Goal: Task Accomplishment & Management: Manage account settings

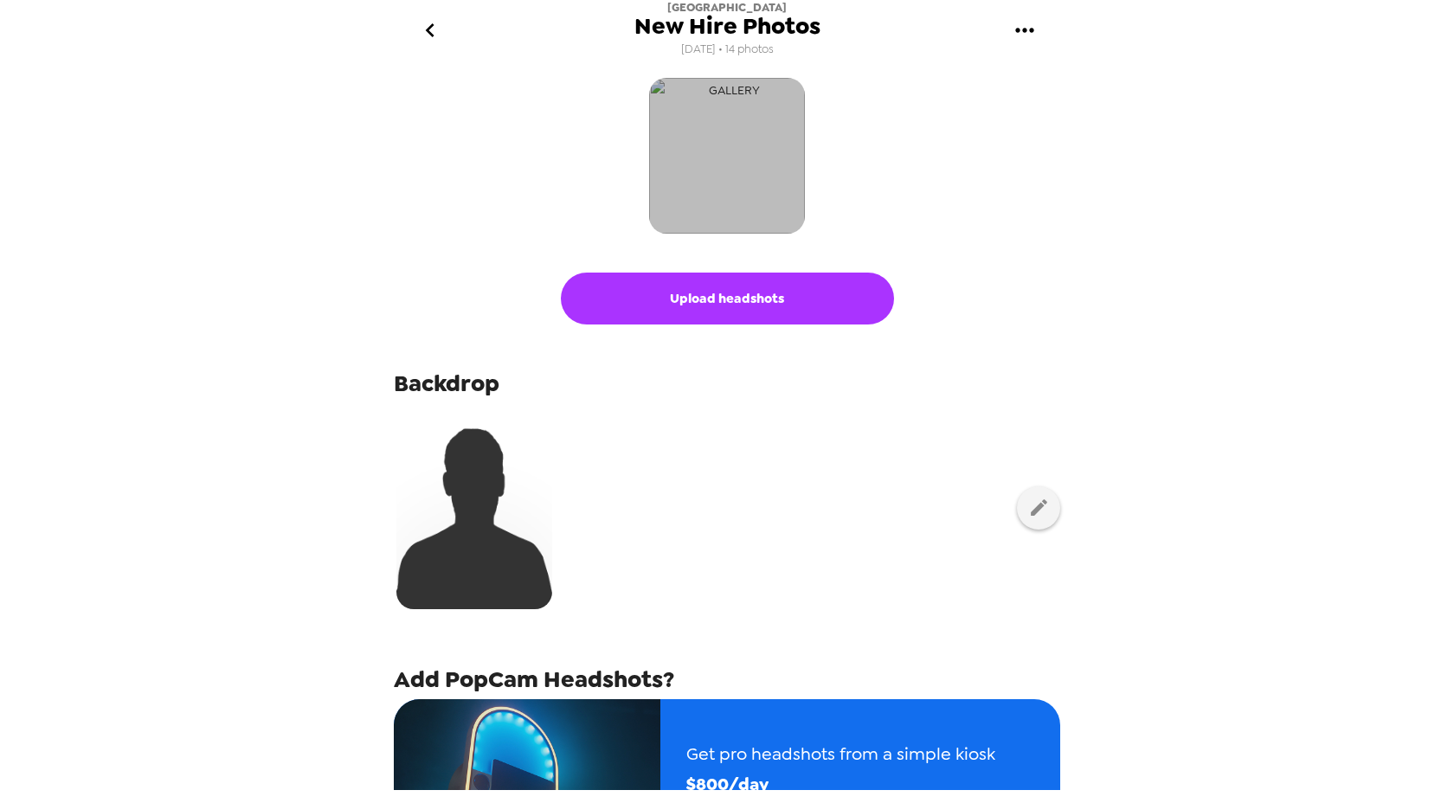
click at [728, 162] on img "button" at bounding box center [727, 156] width 156 height 156
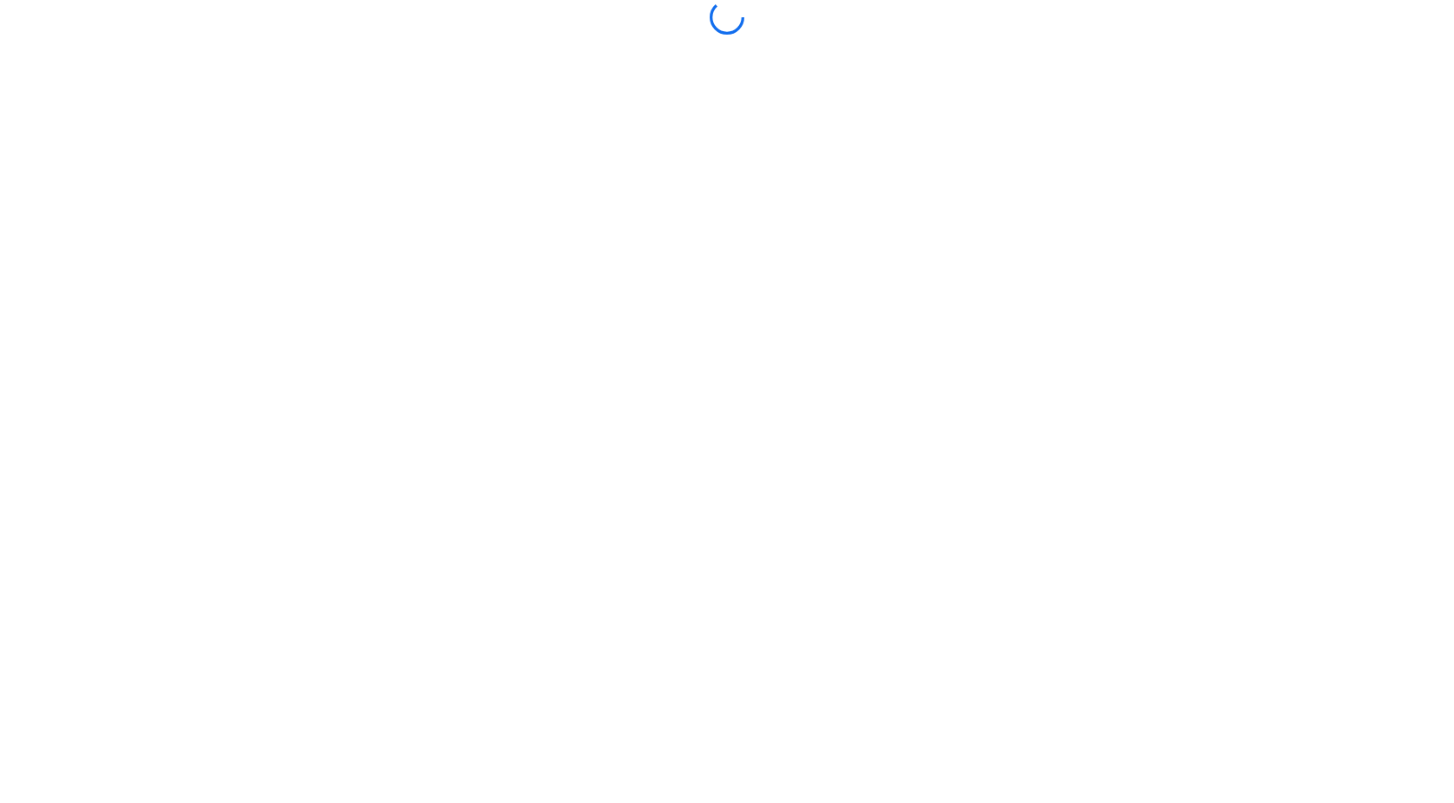
click at [743, 247] on body at bounding box center [727, 401] width 1454 height 803
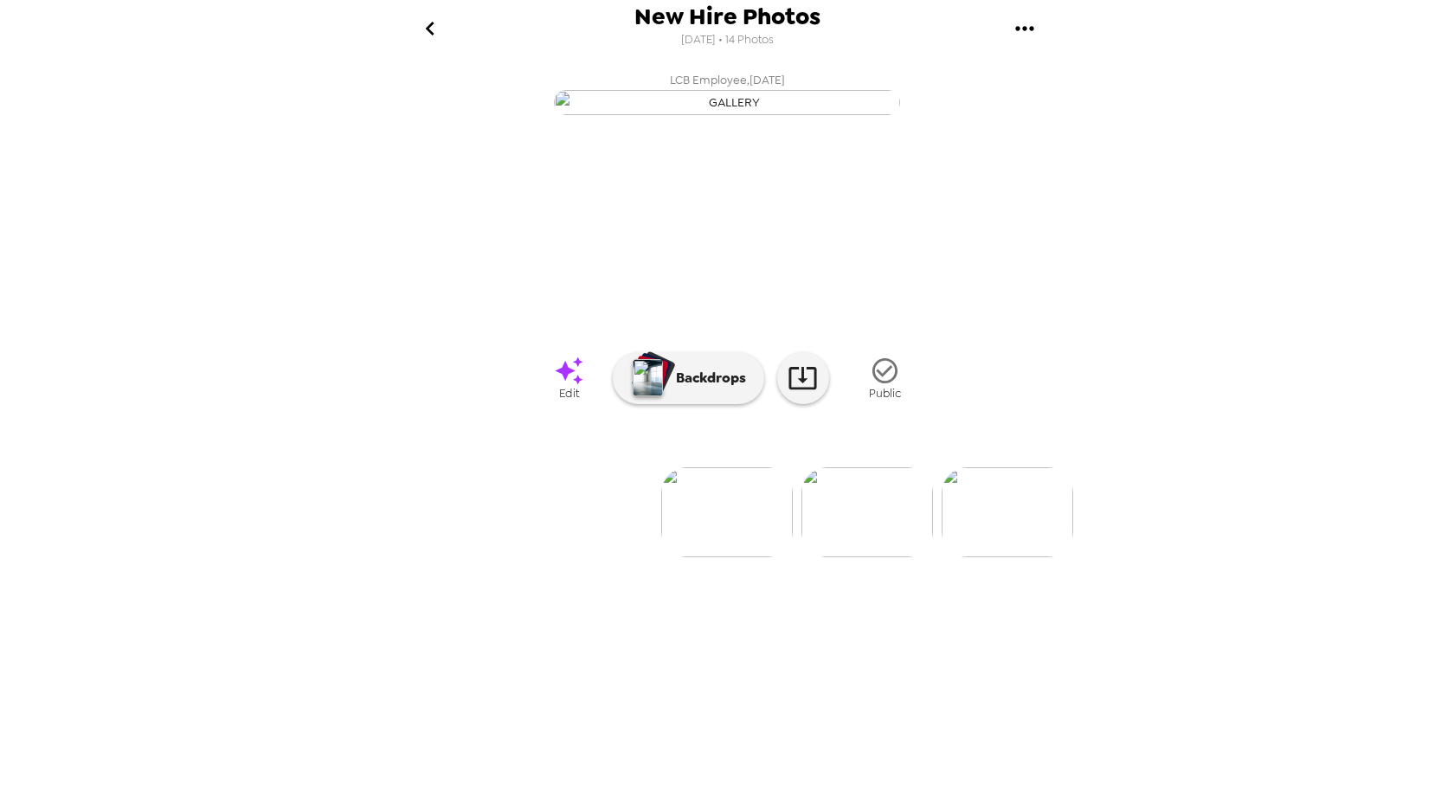
click at [1021, 31] on icon "gallery menu" at bounding box center [1025, 29] width 28 height 28
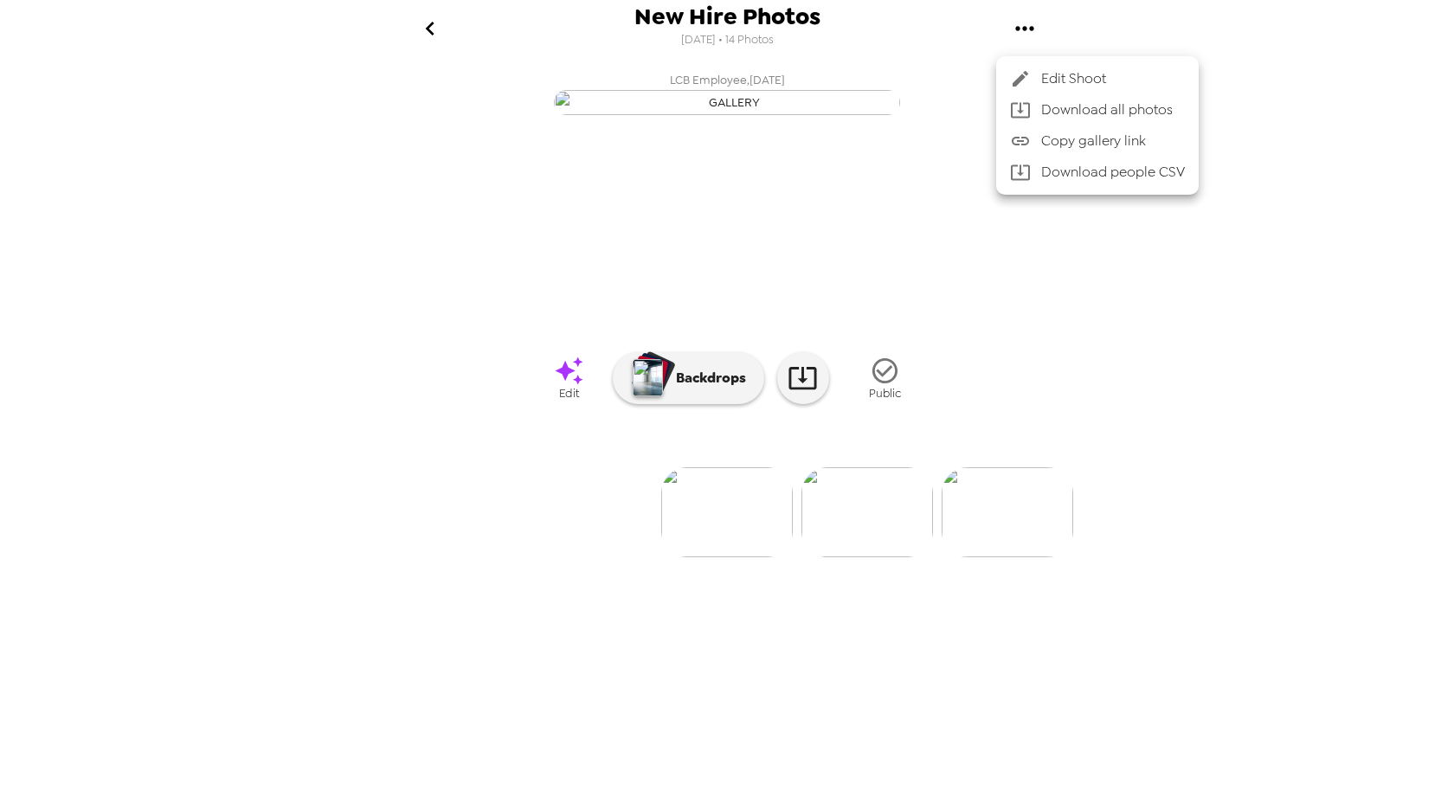
click at [1044, 70] on span "Edit Shoot" at bounding box center [1113, 78] width 144 height 21
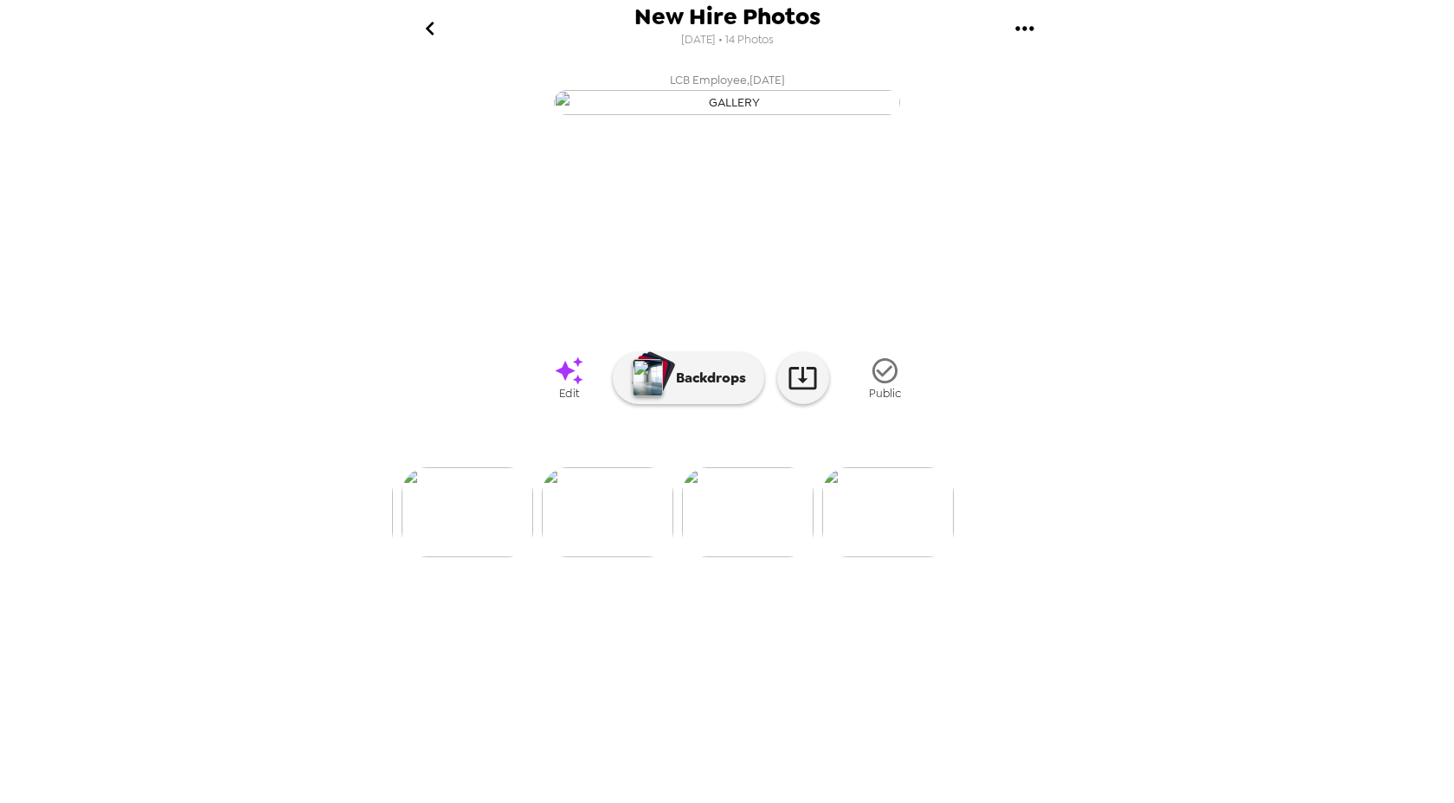
scroll to position [0, 1822]
click at [629, 557] on img at bounding box center [587, 512] width 132 height 90
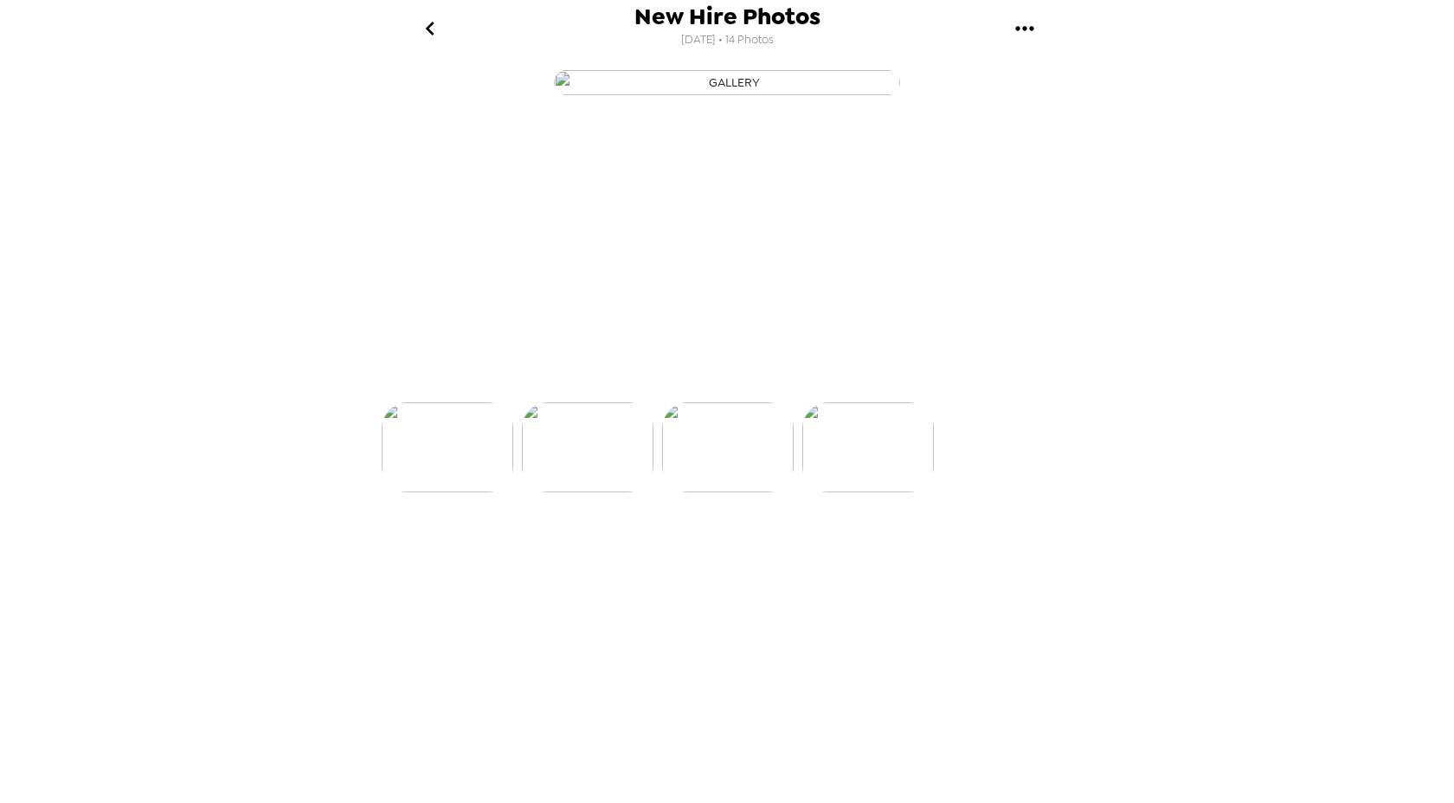
scroll to position [0, 1676]
click at [892, 557] on img at bounding box center [873, 512] width 132 height 90
click at [435, 30] on icon "go back" at bounding box center [430, 29] width 28 height 28
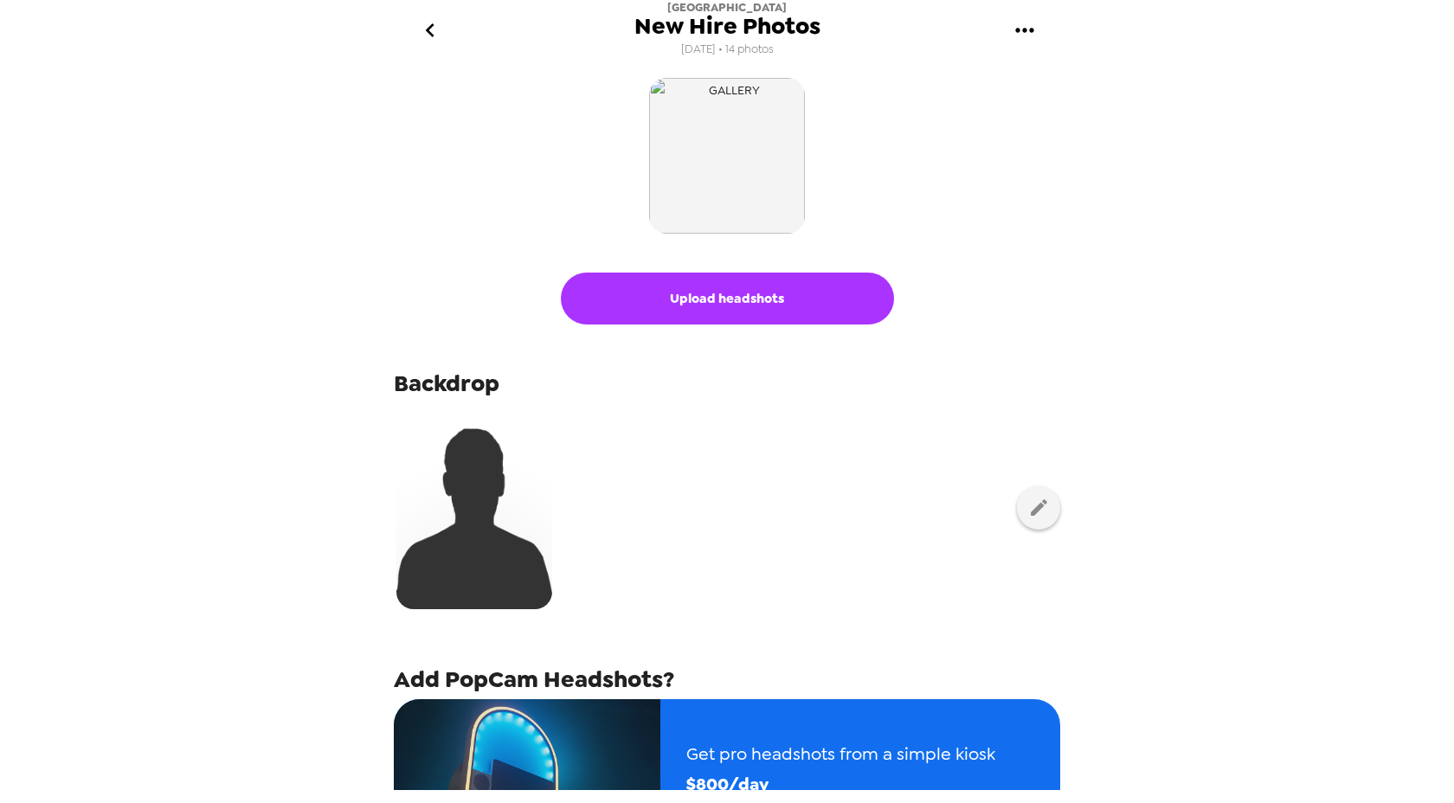
click at [426, 30] on icon "go back" at bounding box center [429, 30] width 9 height 14
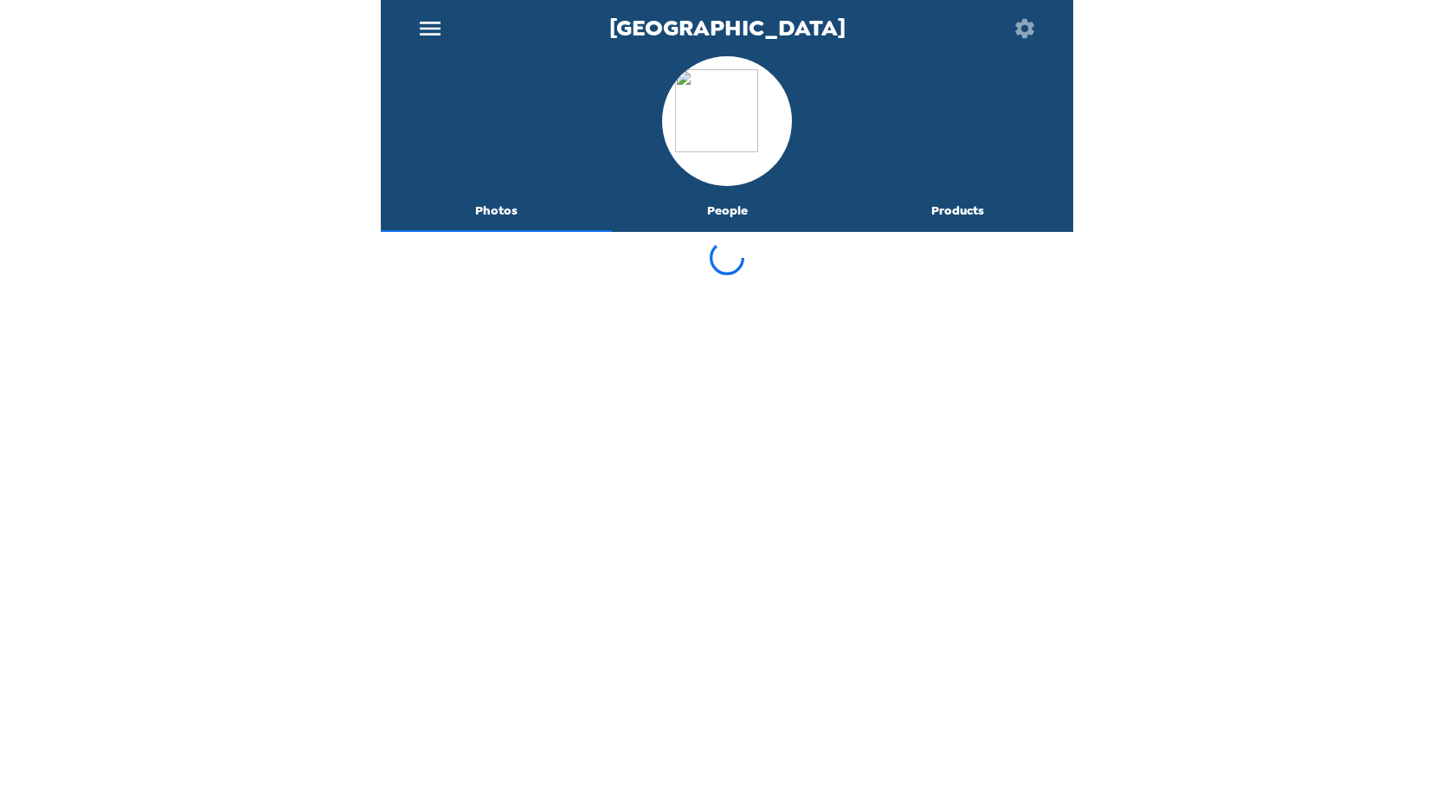
click at [733, 212] on button "People" at bounding box center [727, 211] width 231 height 42
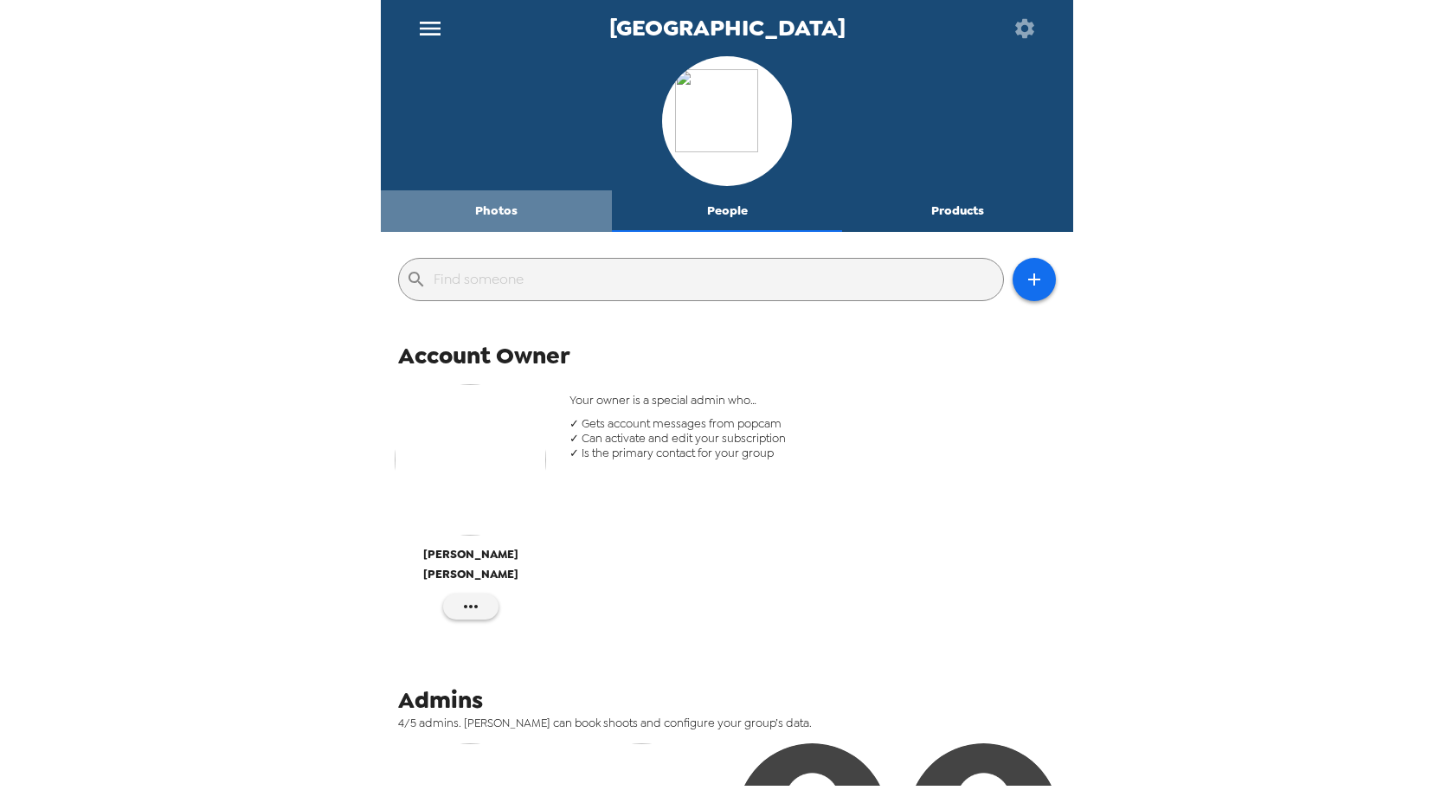
click at [504, 200] on button "Photos" at bounding box center [496, 211] width 231 height 42
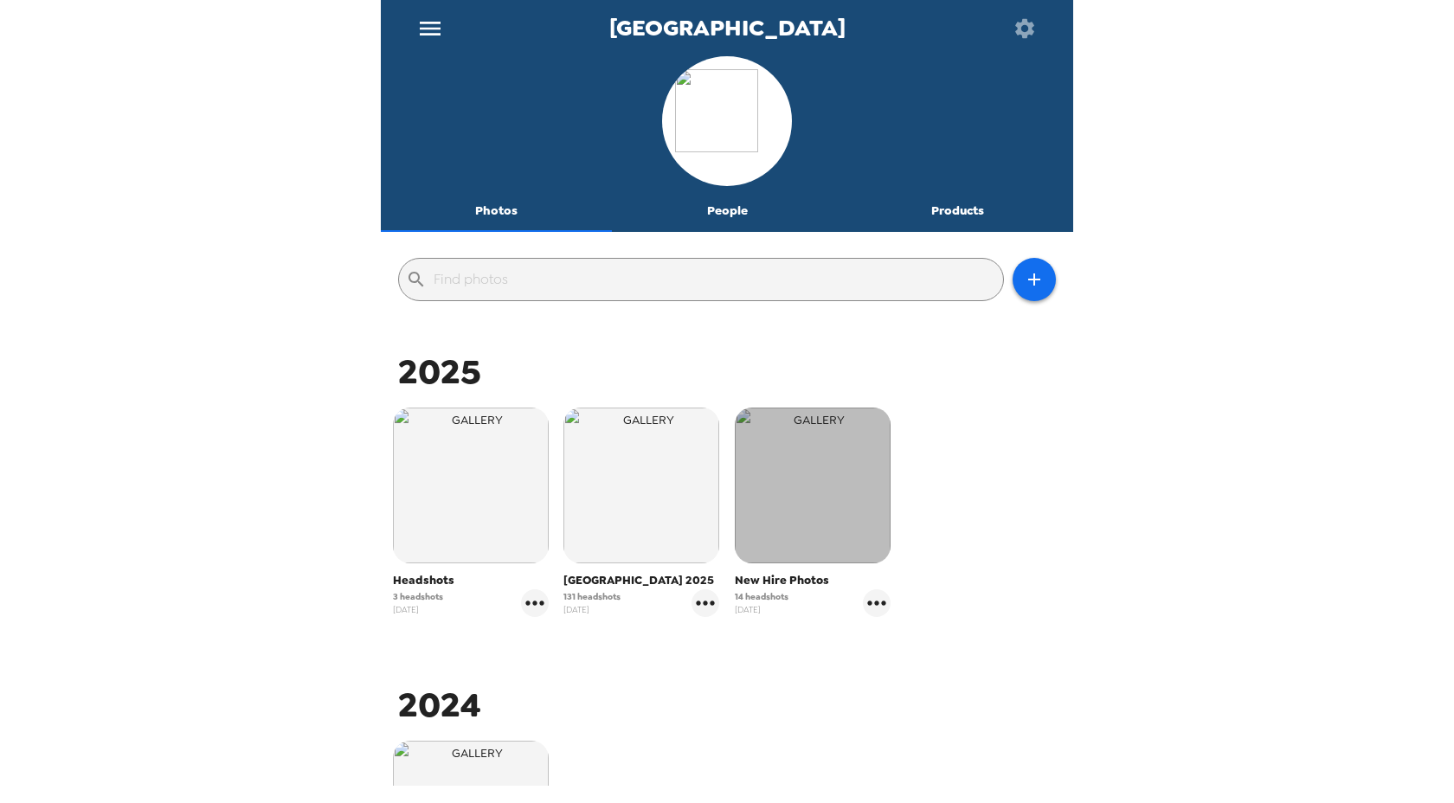
click at [837, 498] on img "button" at bounding box center [813, 486] width 156 height 156
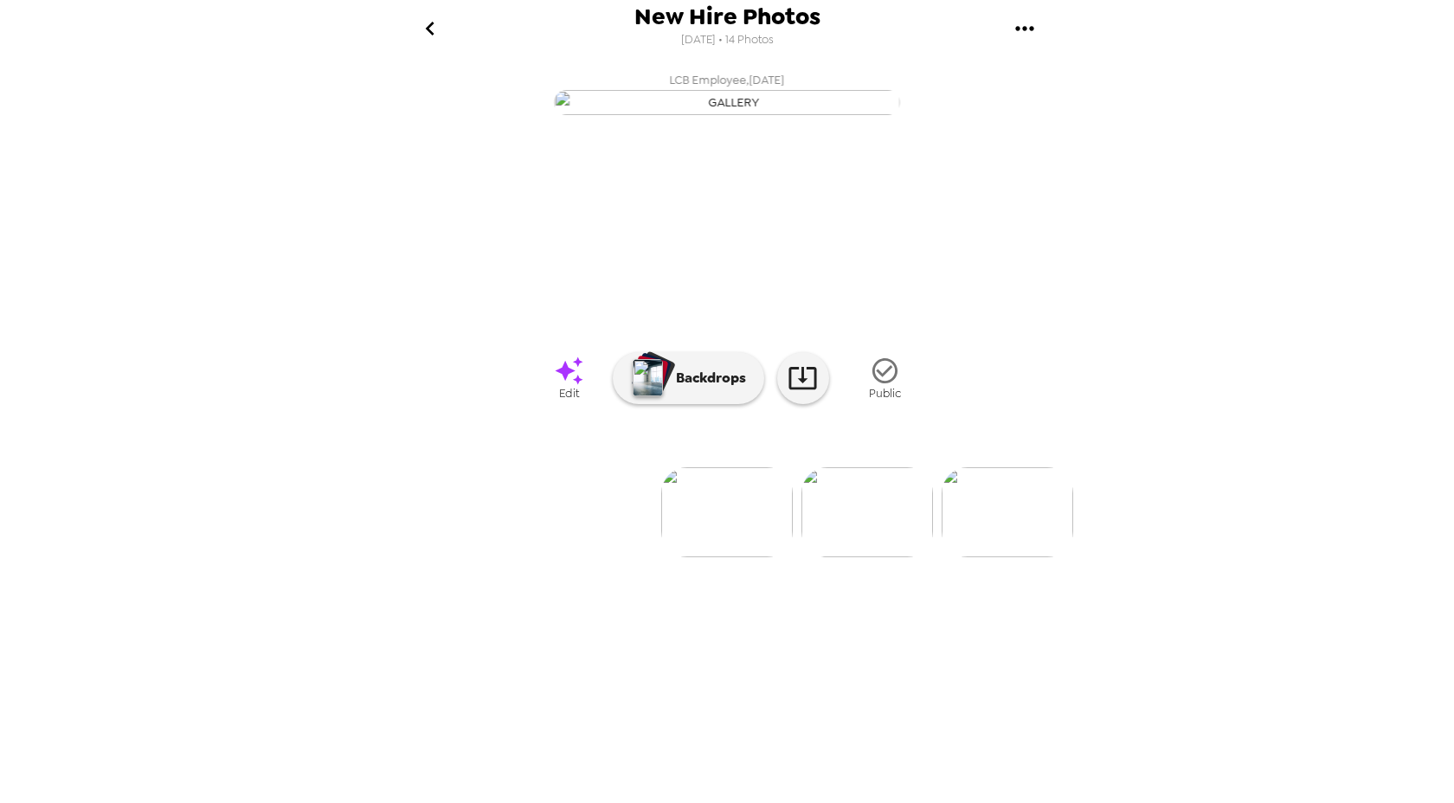
click at [428, 25] on icon "go back" at bounding box center [429, 29] width 9 height 14
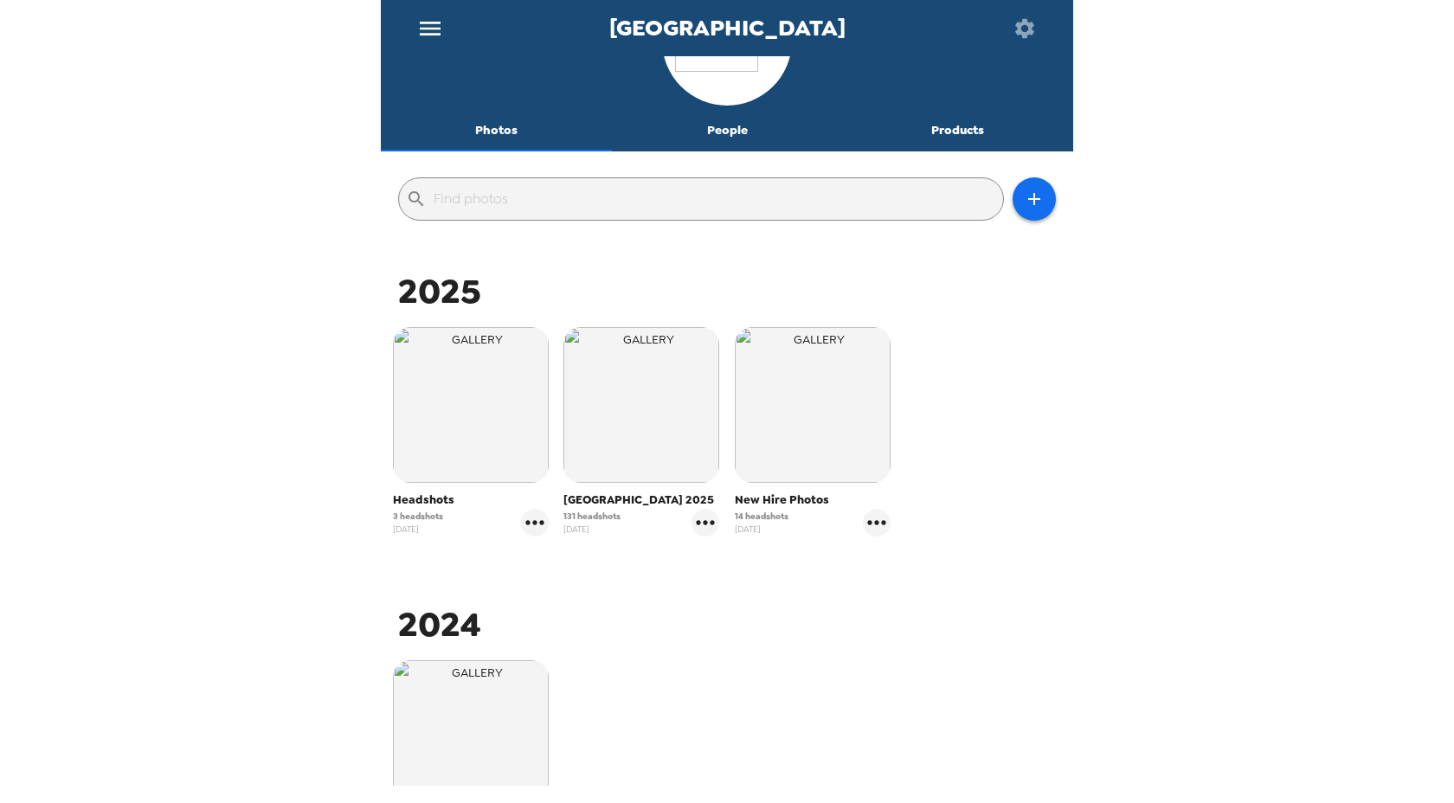
scroll to position [81, 0]
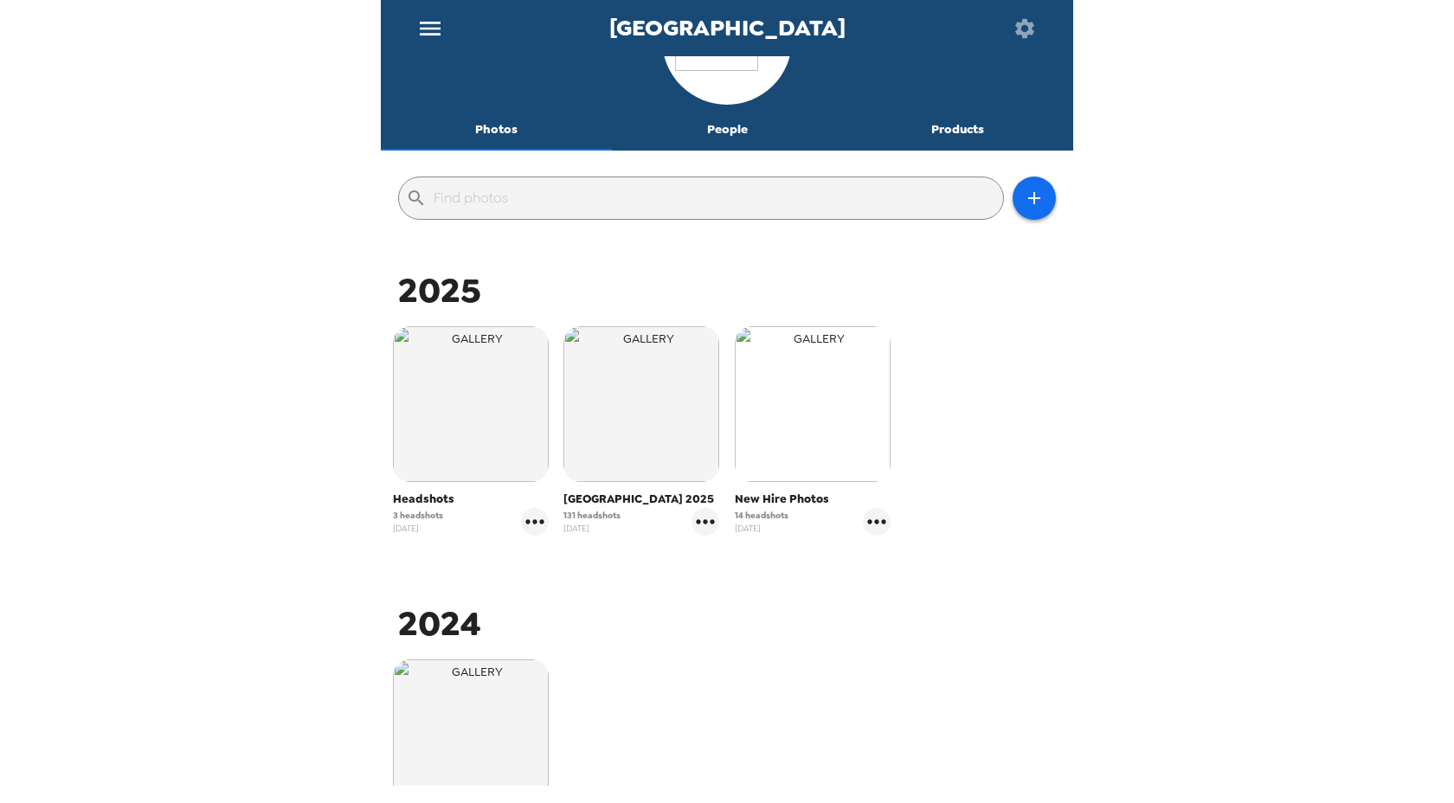
click at [787, 416] on img "button" at bounding box center [813, 404] width 156 height 156
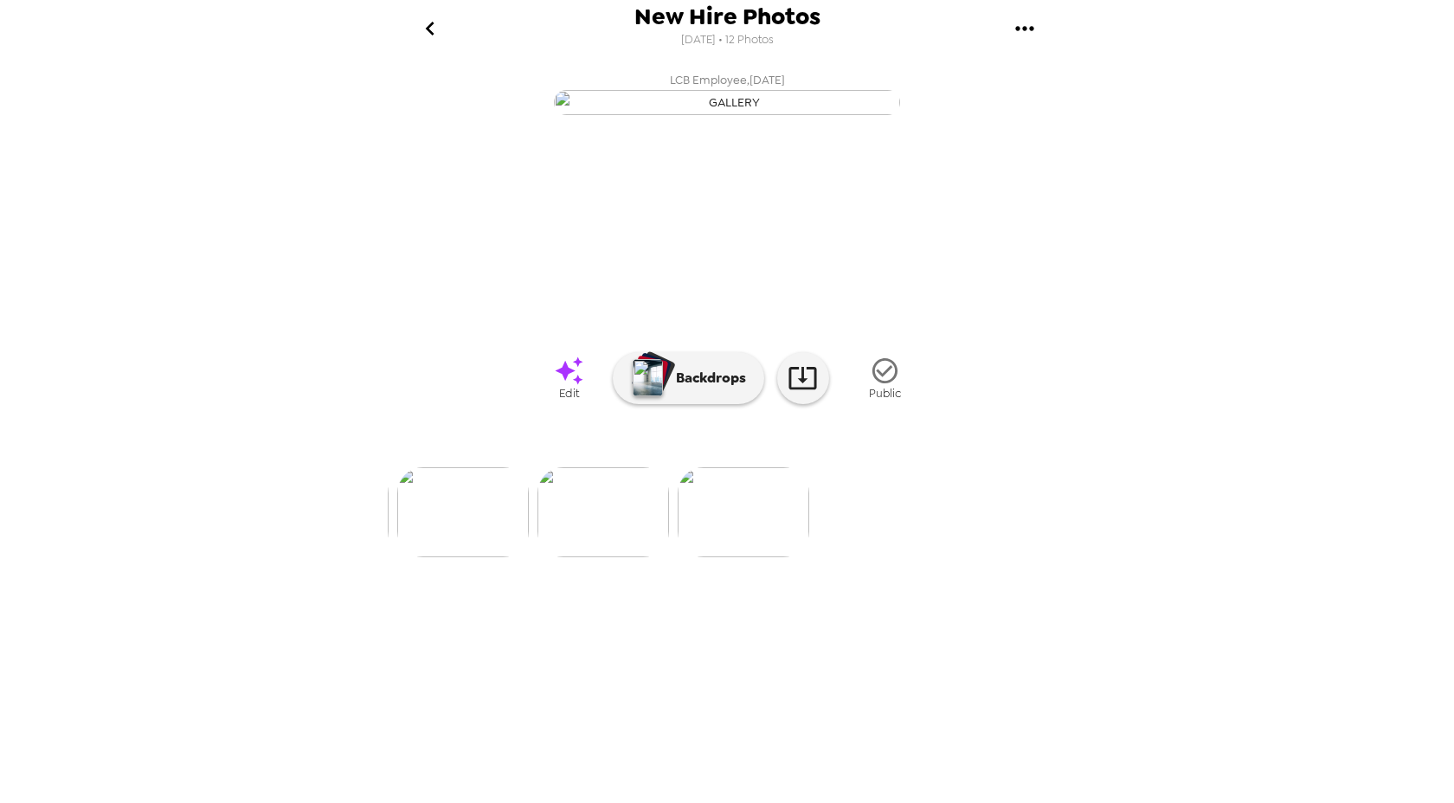
scroll to position [0, 1523]
click at [608, 557] on img at bounding box center [606, 512] width 132 height 90
click at [428, 18] on icon "go back" at bounding box center [430, 29] width 28 height 28
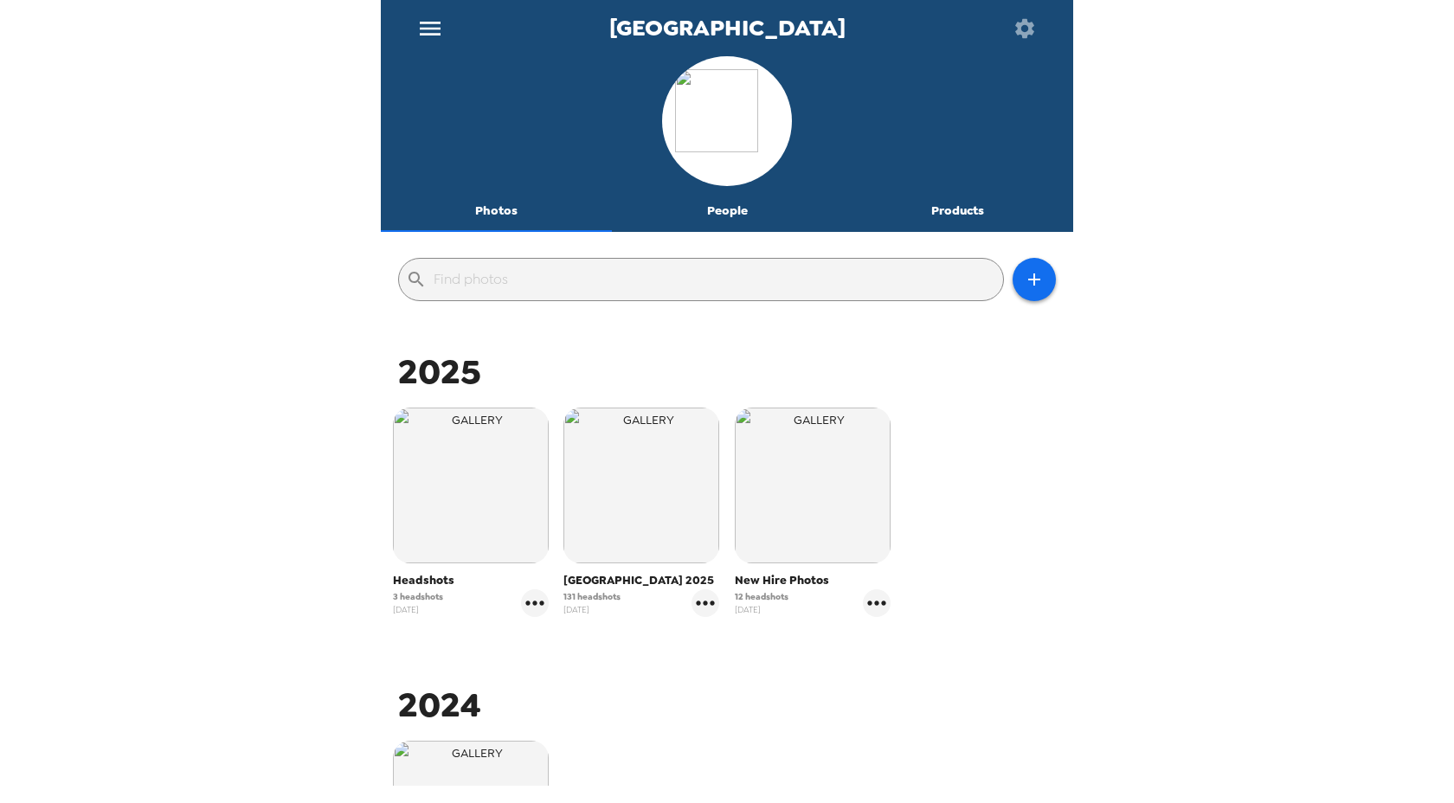
click at [726, 218] on button "People" at bounding box center [727, 211] width 231 height 42
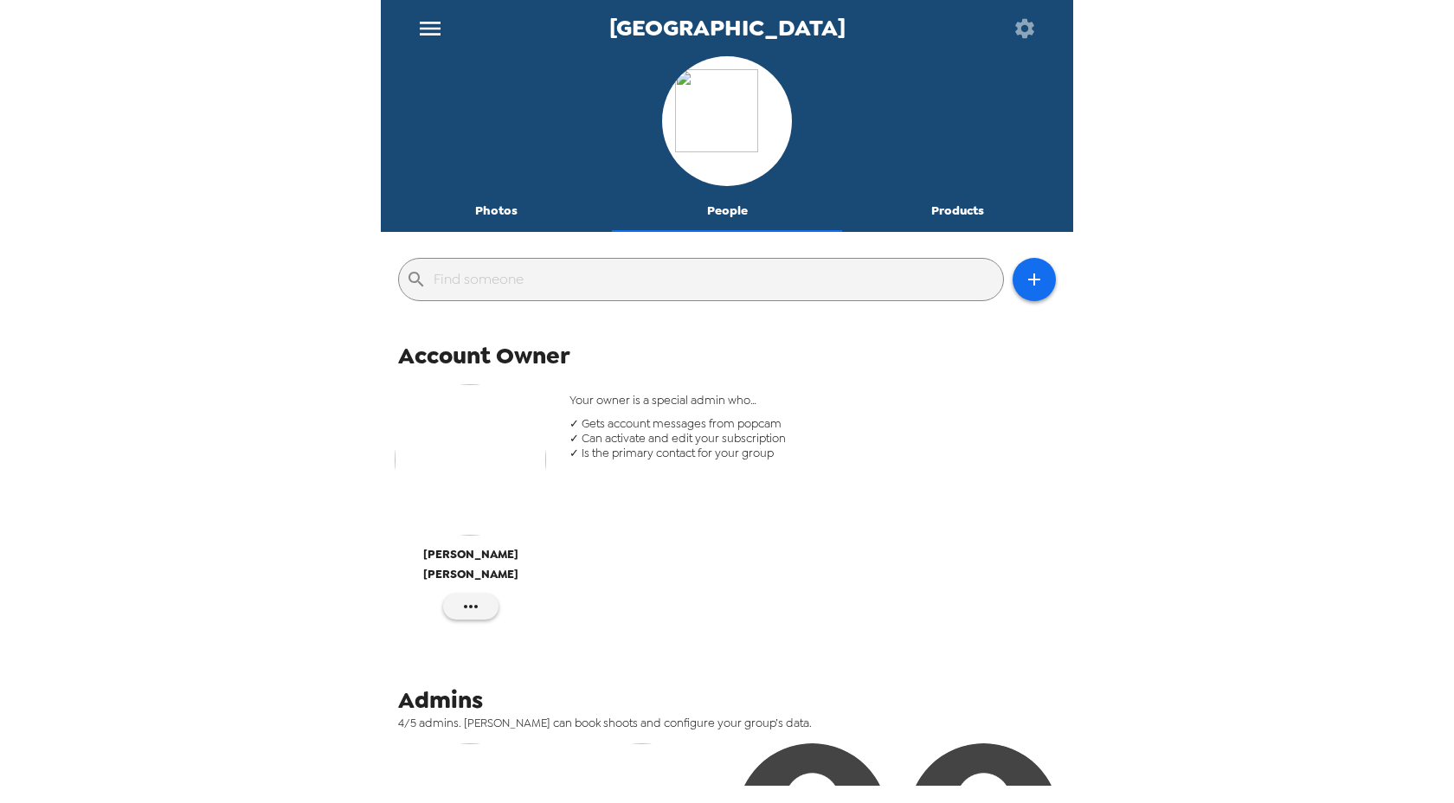
click at [466, 449] on img "button" at bounding box center [470, 459] width 151 height 151
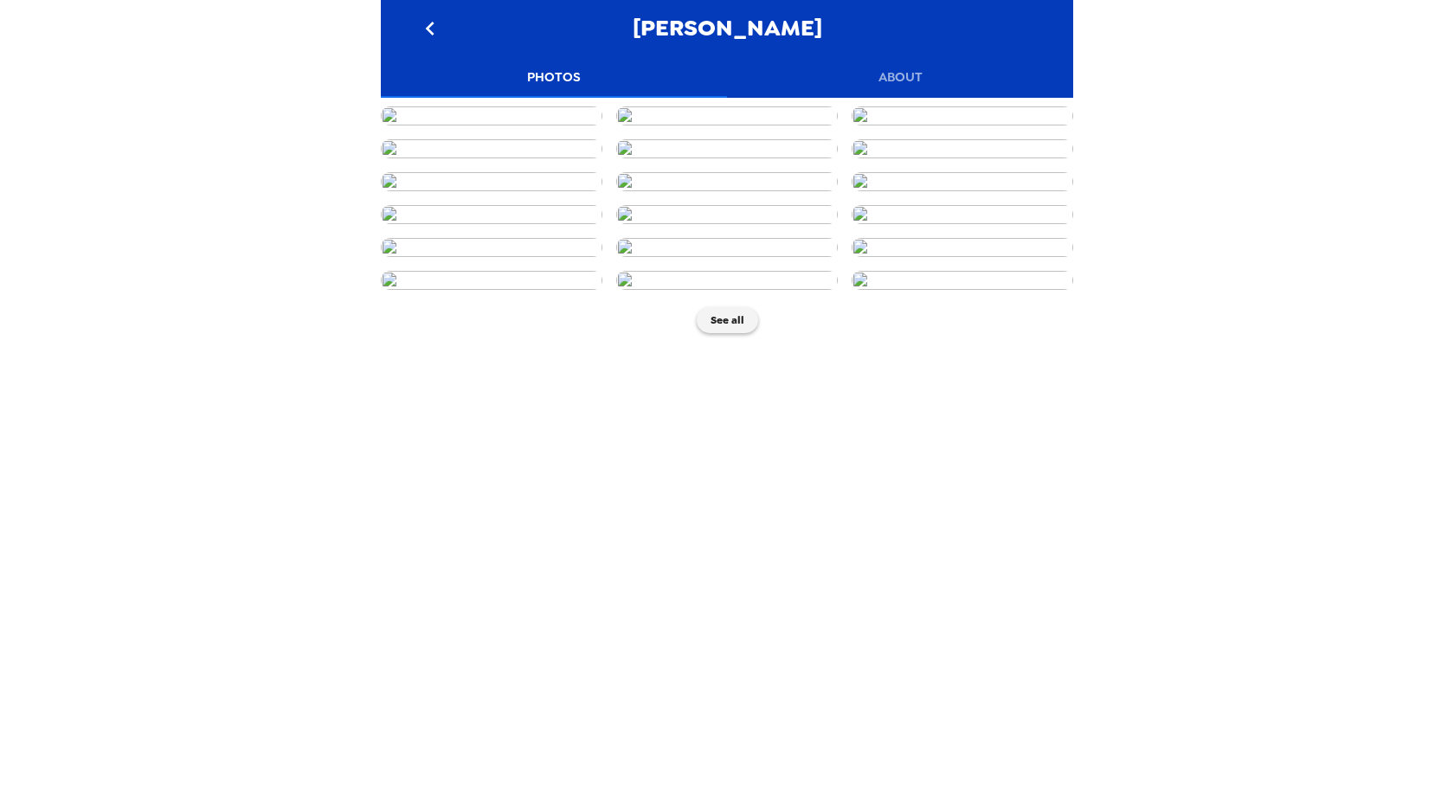
click at [429, 29] on icon "go back" at bounding box center [429, 29] width 9 height 14
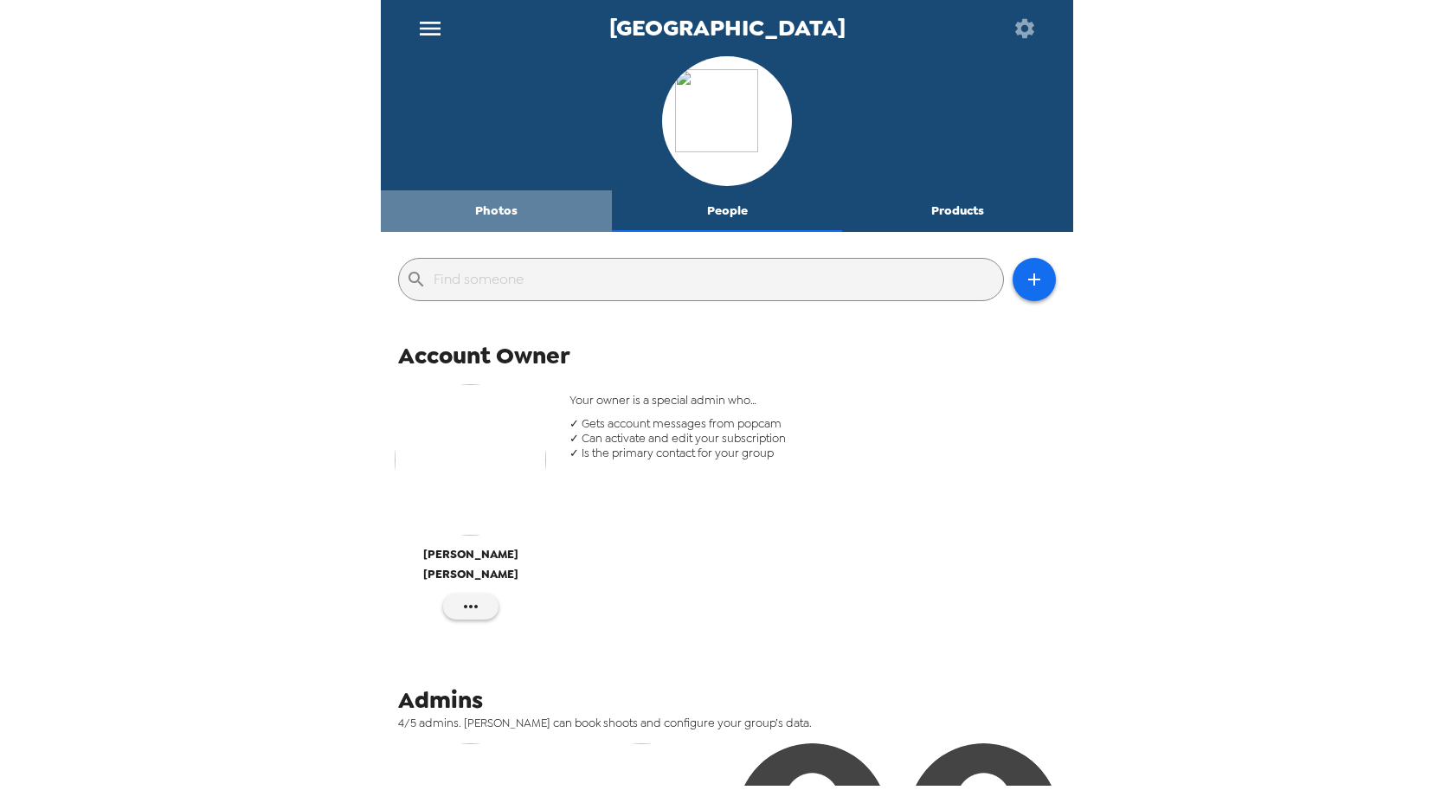
click at [505, 211] on button "Photos" at bounding box center [496, 211] width 231 height 42
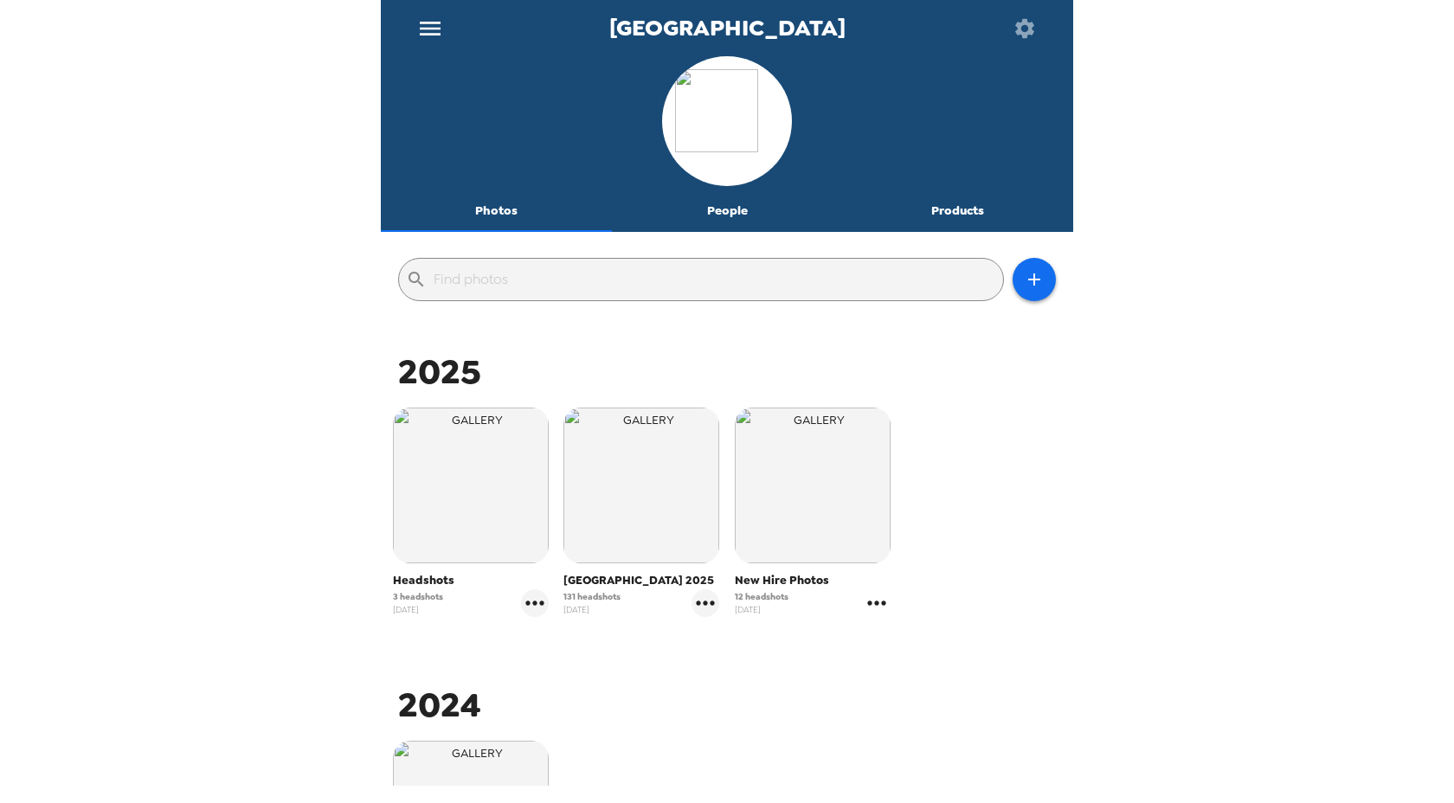
click at [869, 599] on icon "gallery menu" at bounding box center [877, 603] width 28 height 28
click at [943, 700] on span "Copy gallery link" at bounding box center [980, 702] width 144 height 21
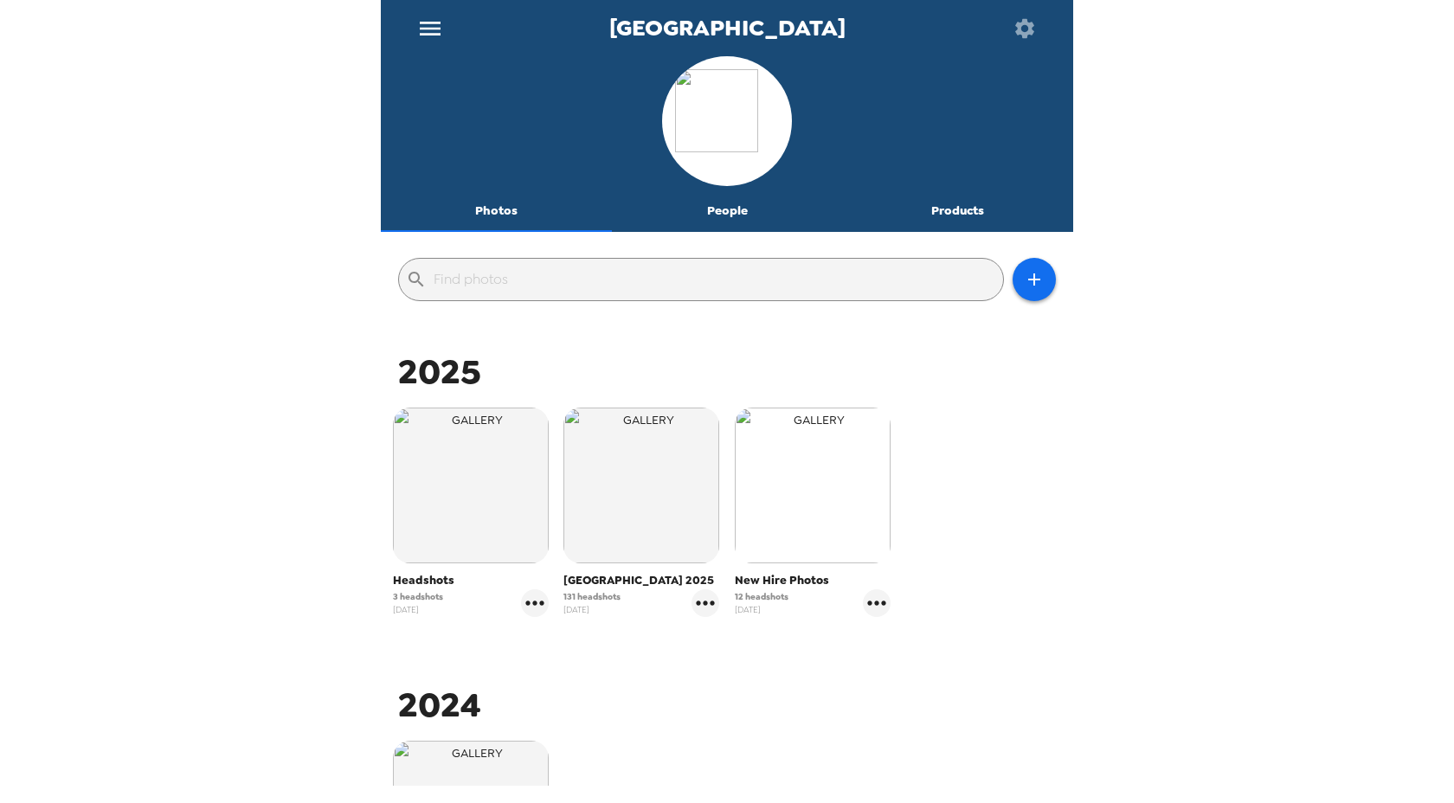
click at [838, 492] on img "button" at bounding box center [813, 486] width 156 height 156
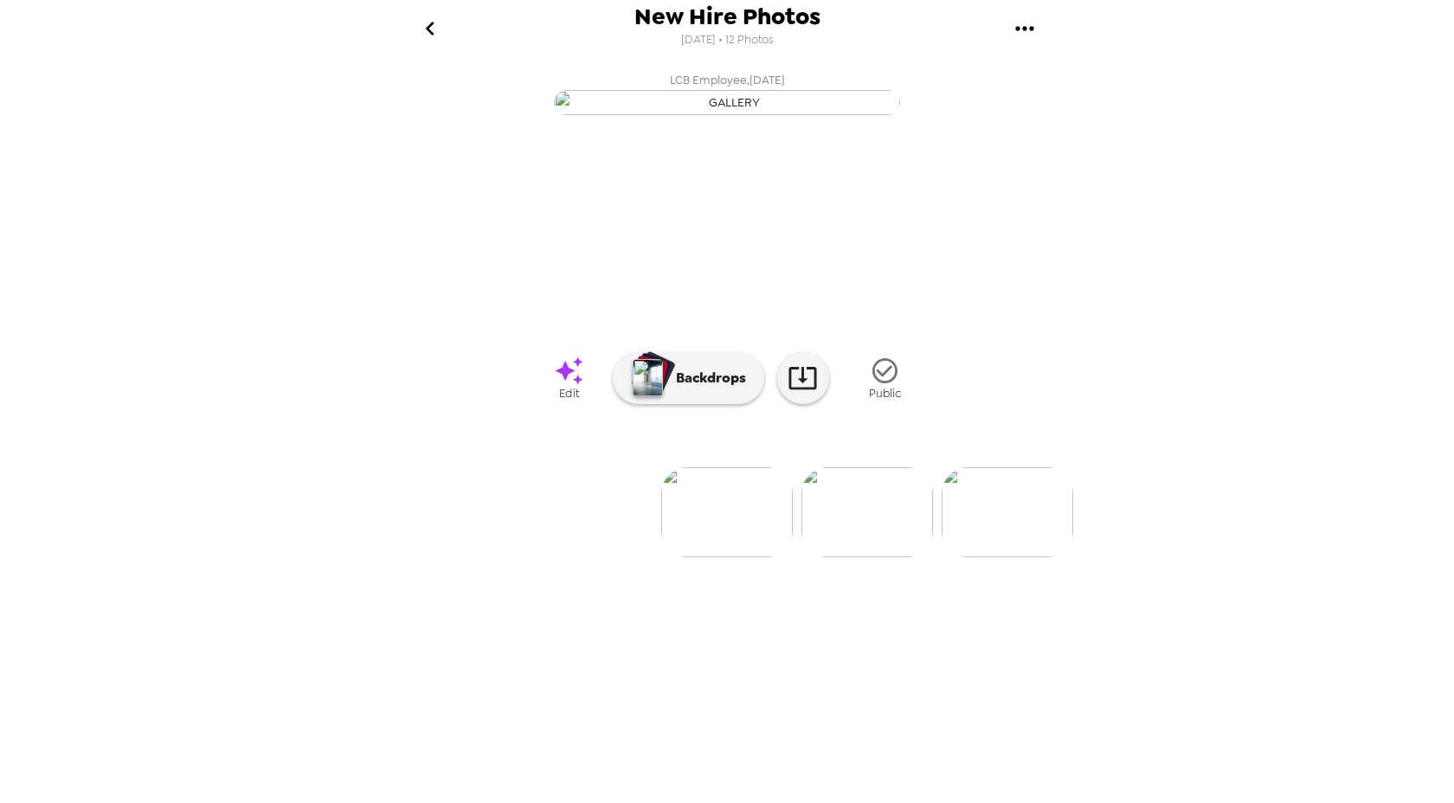
click at [1024, 29] on icon "gallery menu" at bounding box center [1024, 28] width 18 height 4
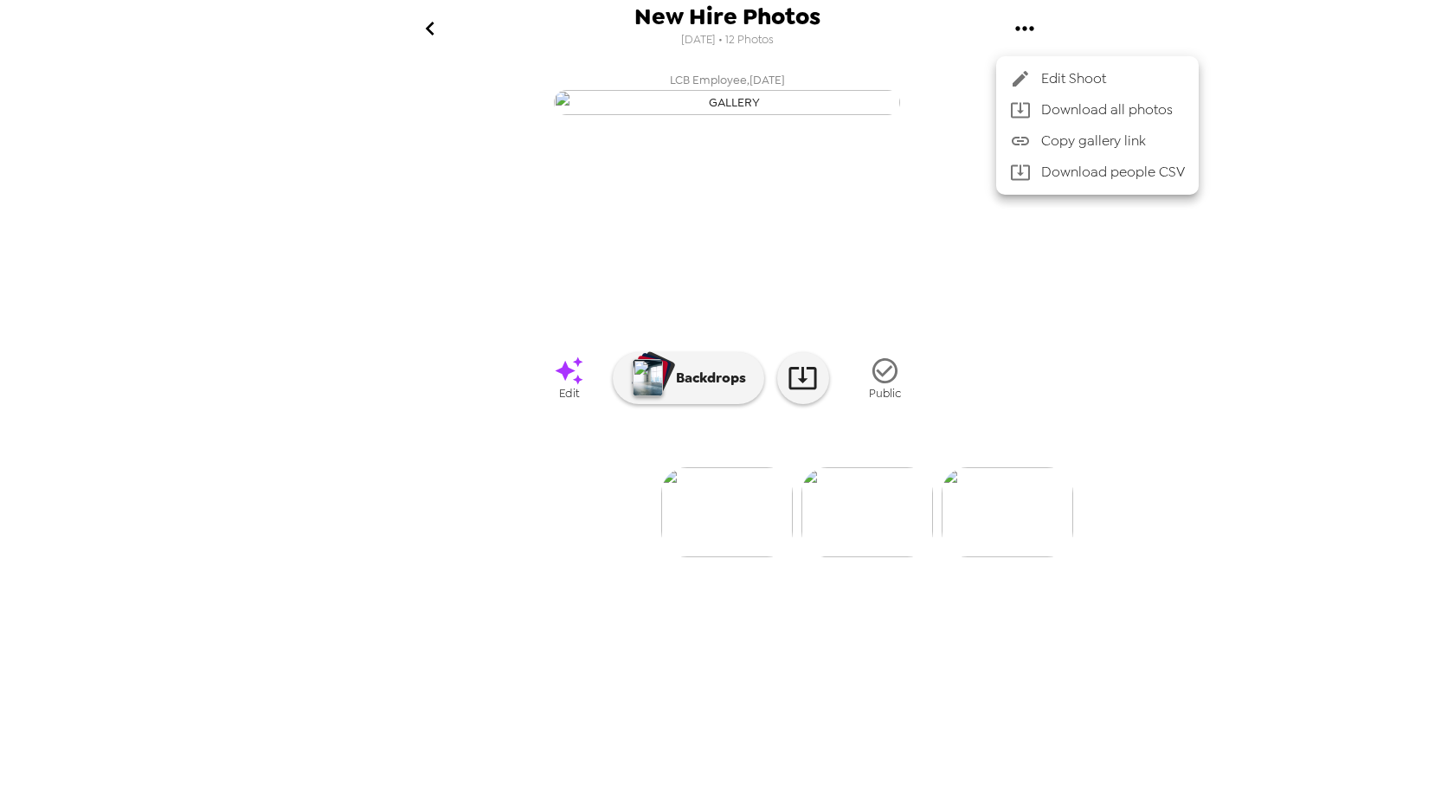
click at [1058, 69] on span "Edit Shoot" at bounding box center [1113, 78] width 144 height 21
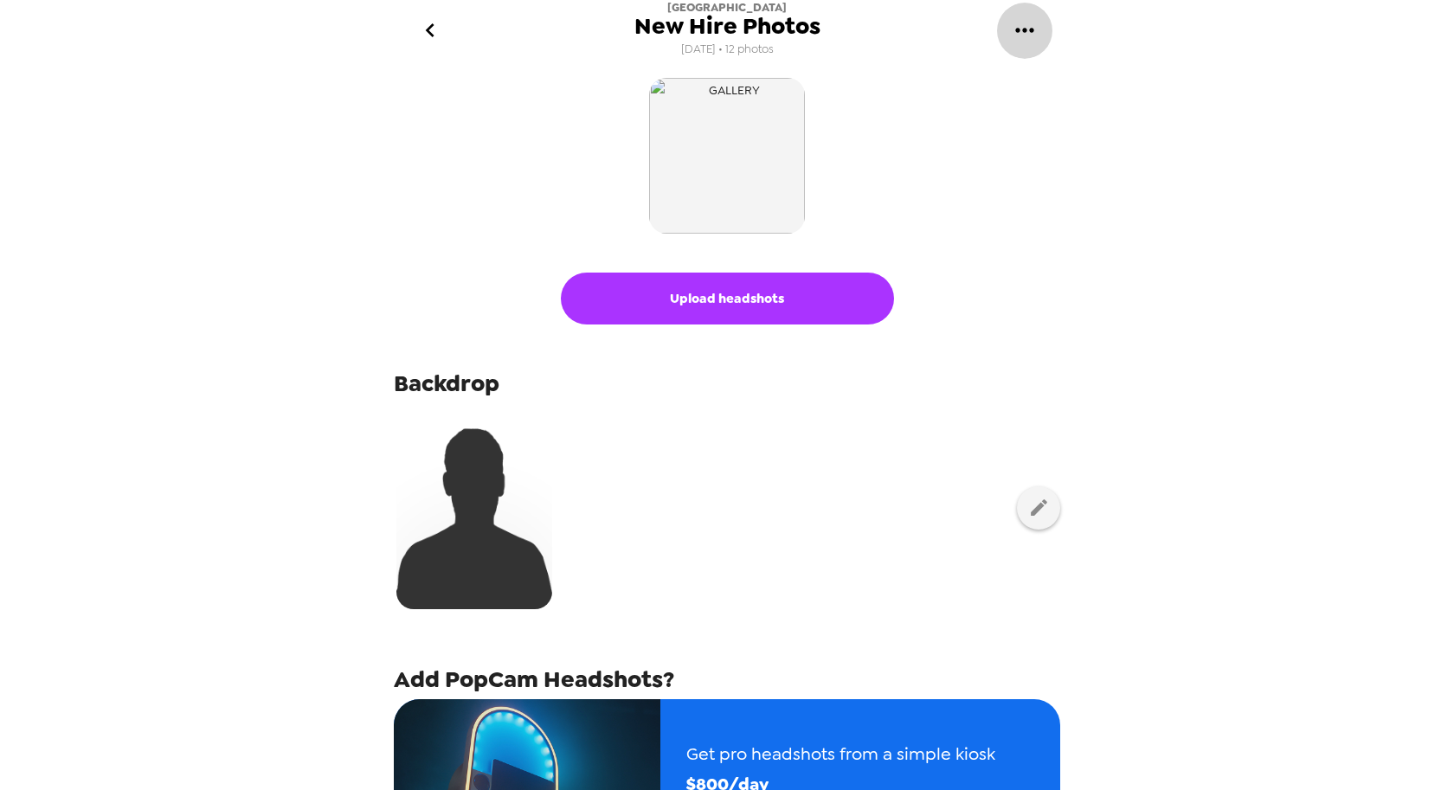
click at [1027, 29] on icon "gallery menu" at bounding box center [1025, 30] width 28 height 28
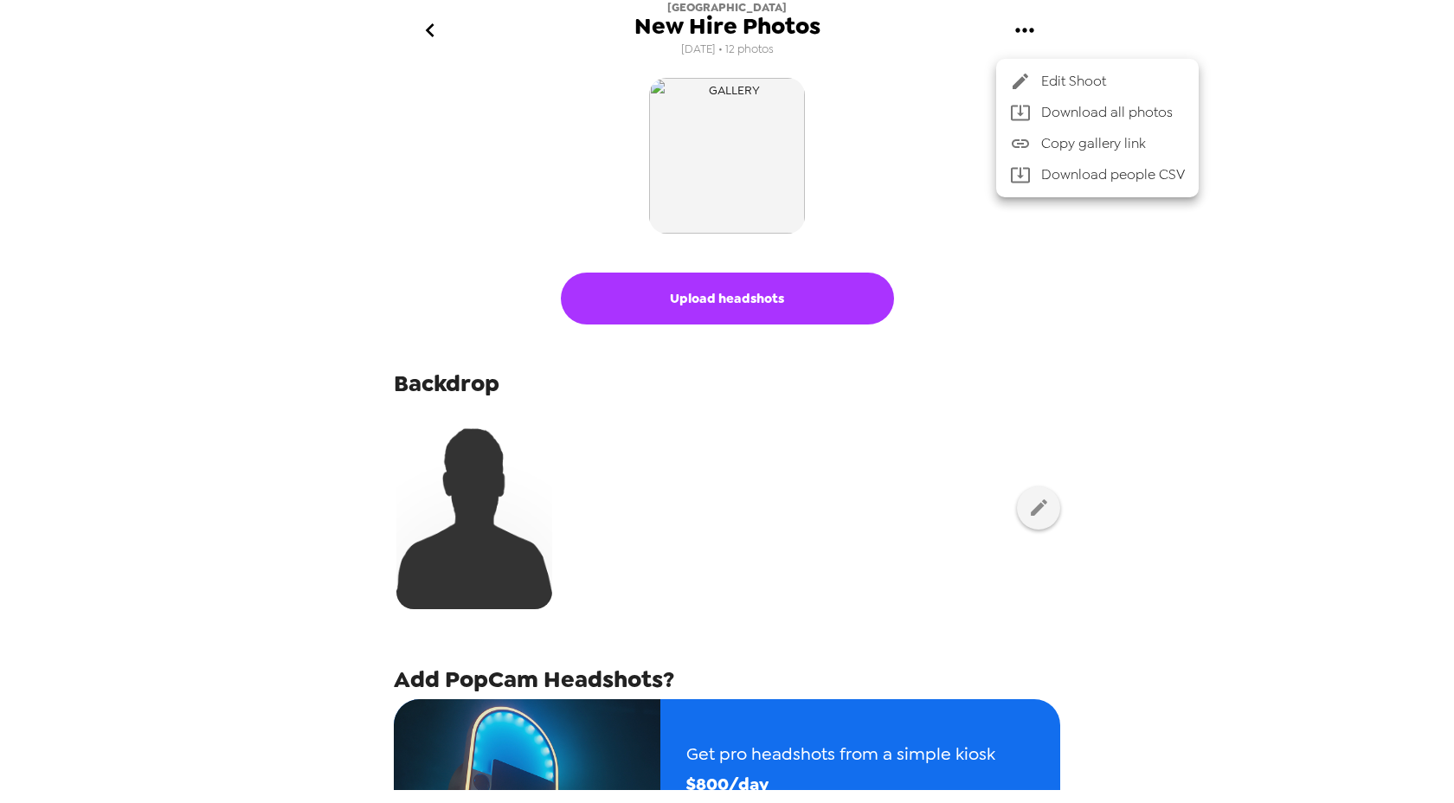
click at [425, 14] on div at bounding box center [727, 401] width 1454 height 803
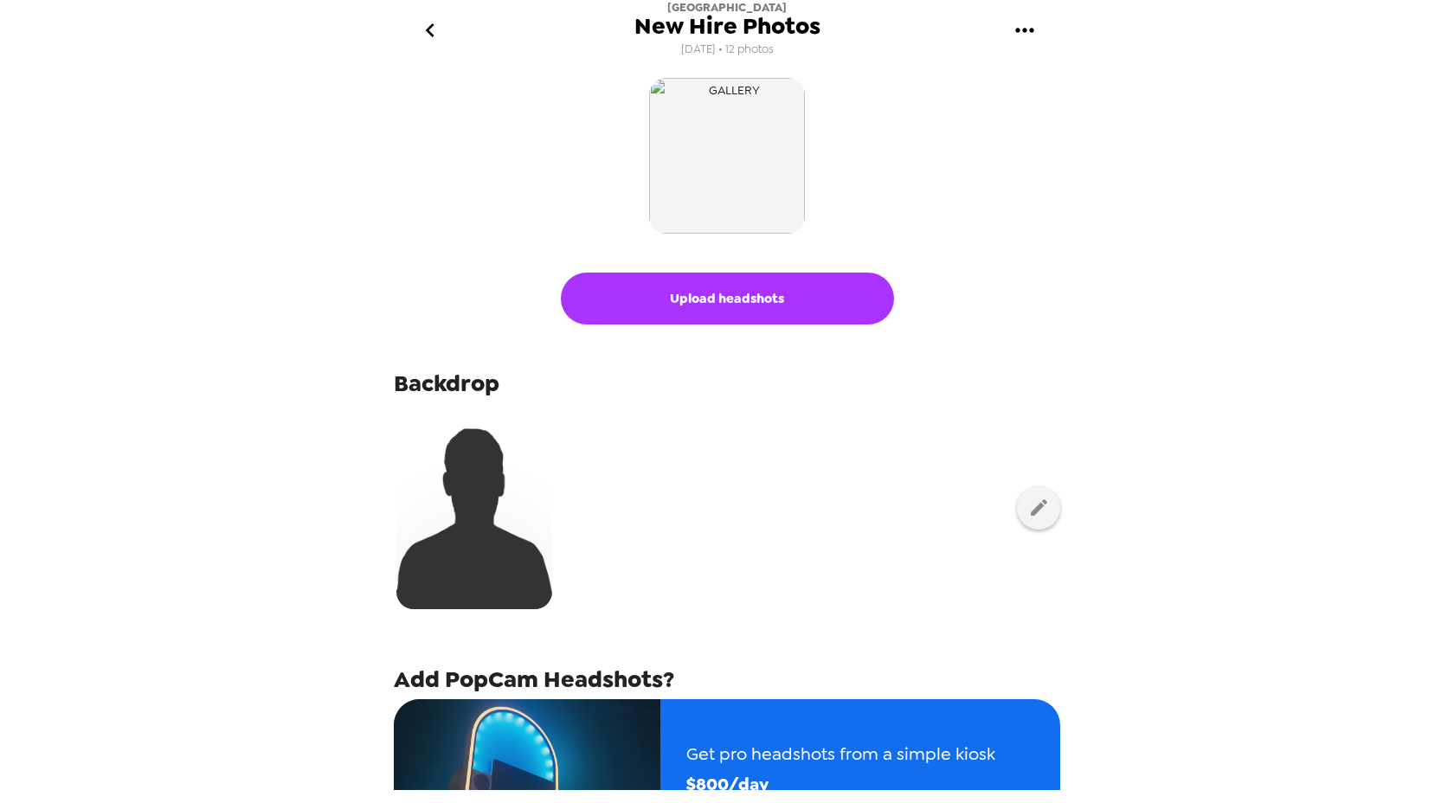
click at [426, 21] on icon "go back" at bounding box center [430, 30] width 28 height 28
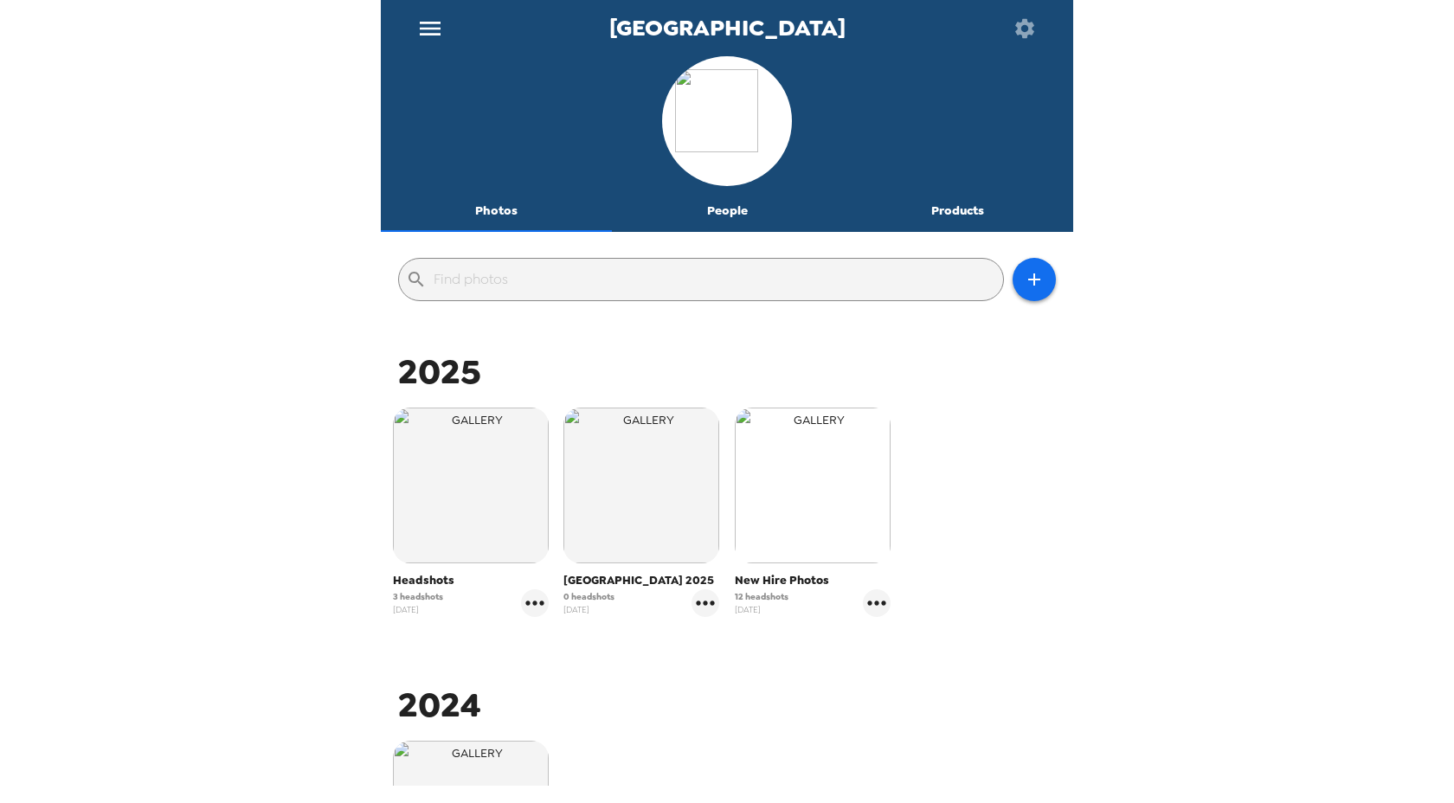
click at [819, 504] on img "button" at bounding box center [813, 486] width 156 height 156
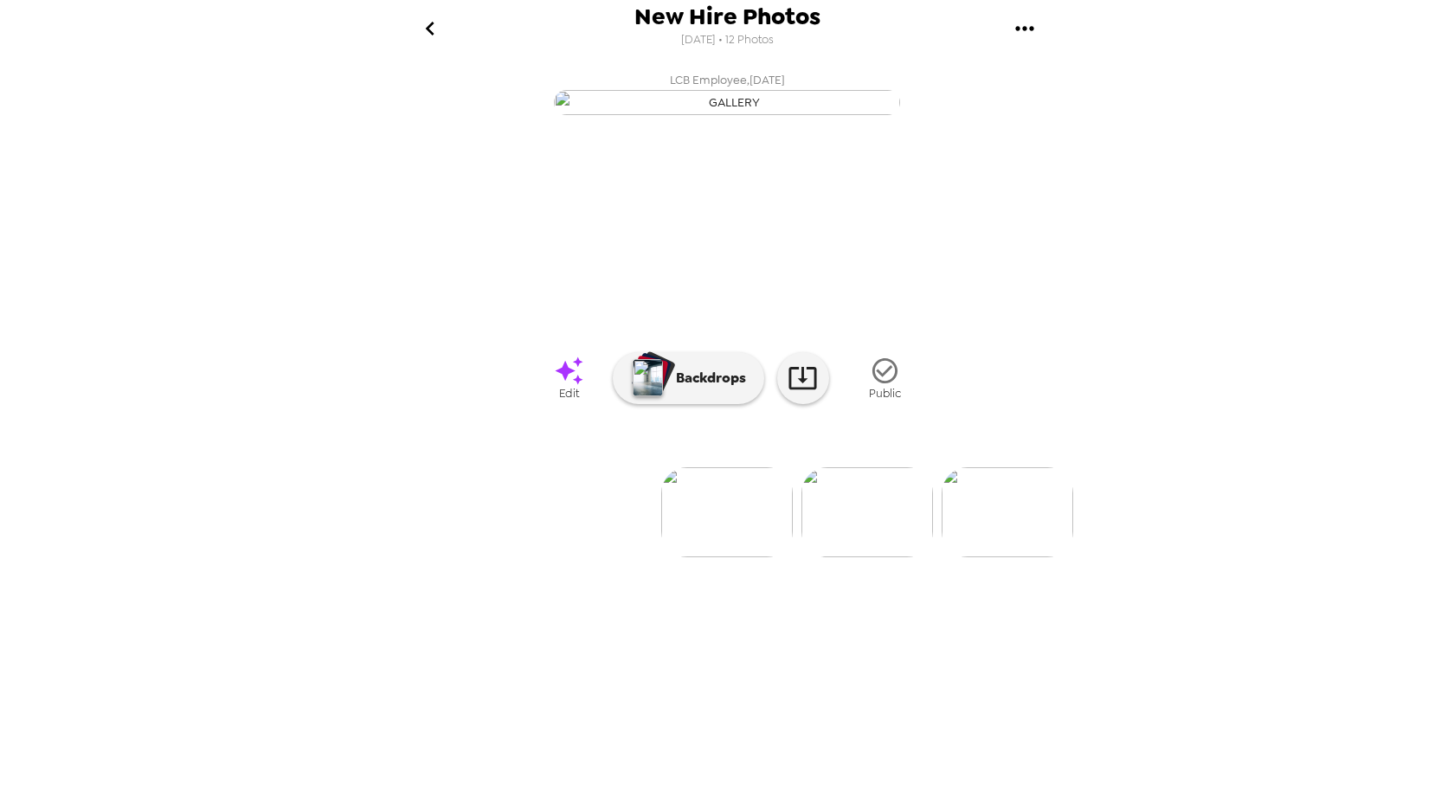
click at [1028, 30] on icon "gallery menu" at bounding box center [1025, 29] width 28 height 28
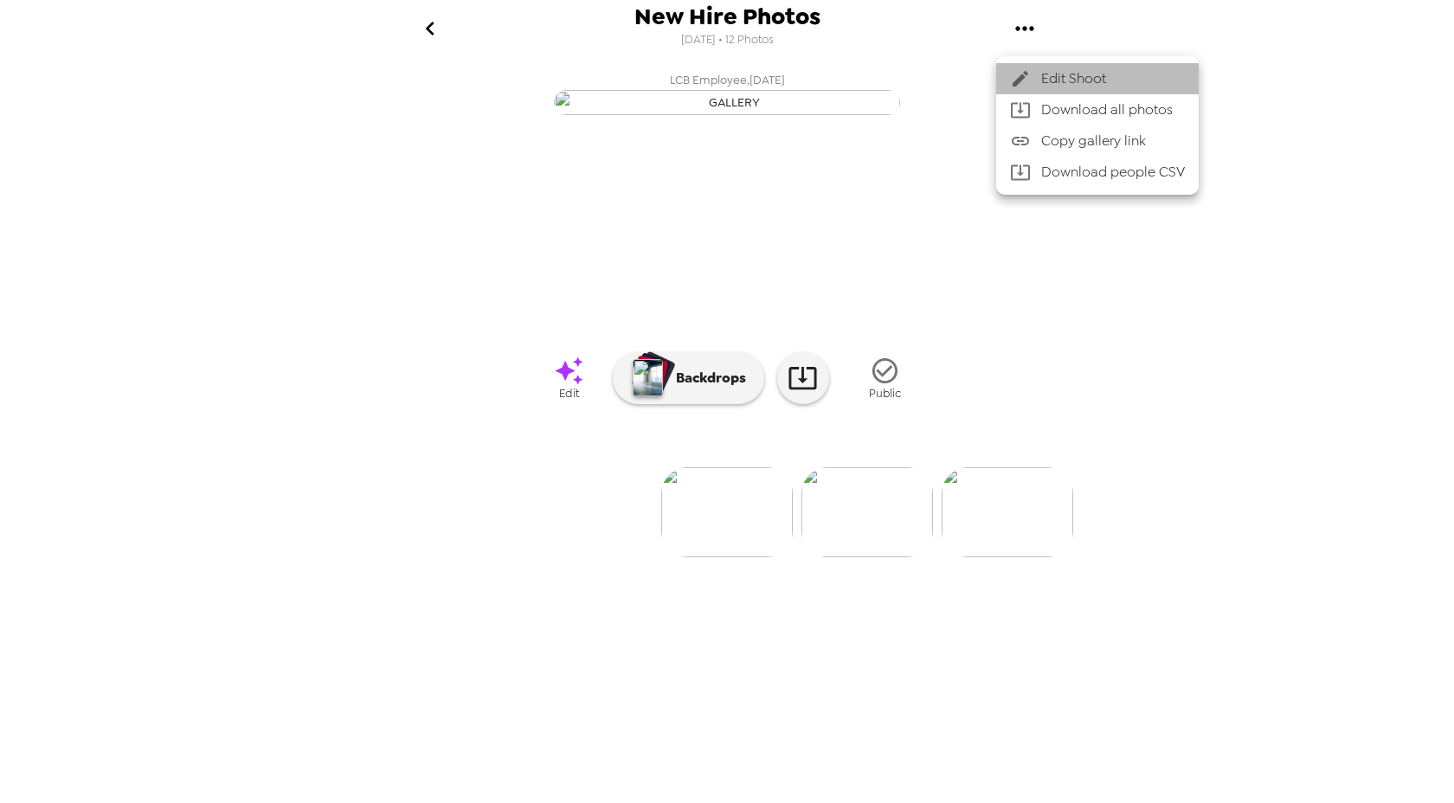
click at [1056, 74] on span "Edit Shoot" at bounding box center [1113, 78] width 144 height 21
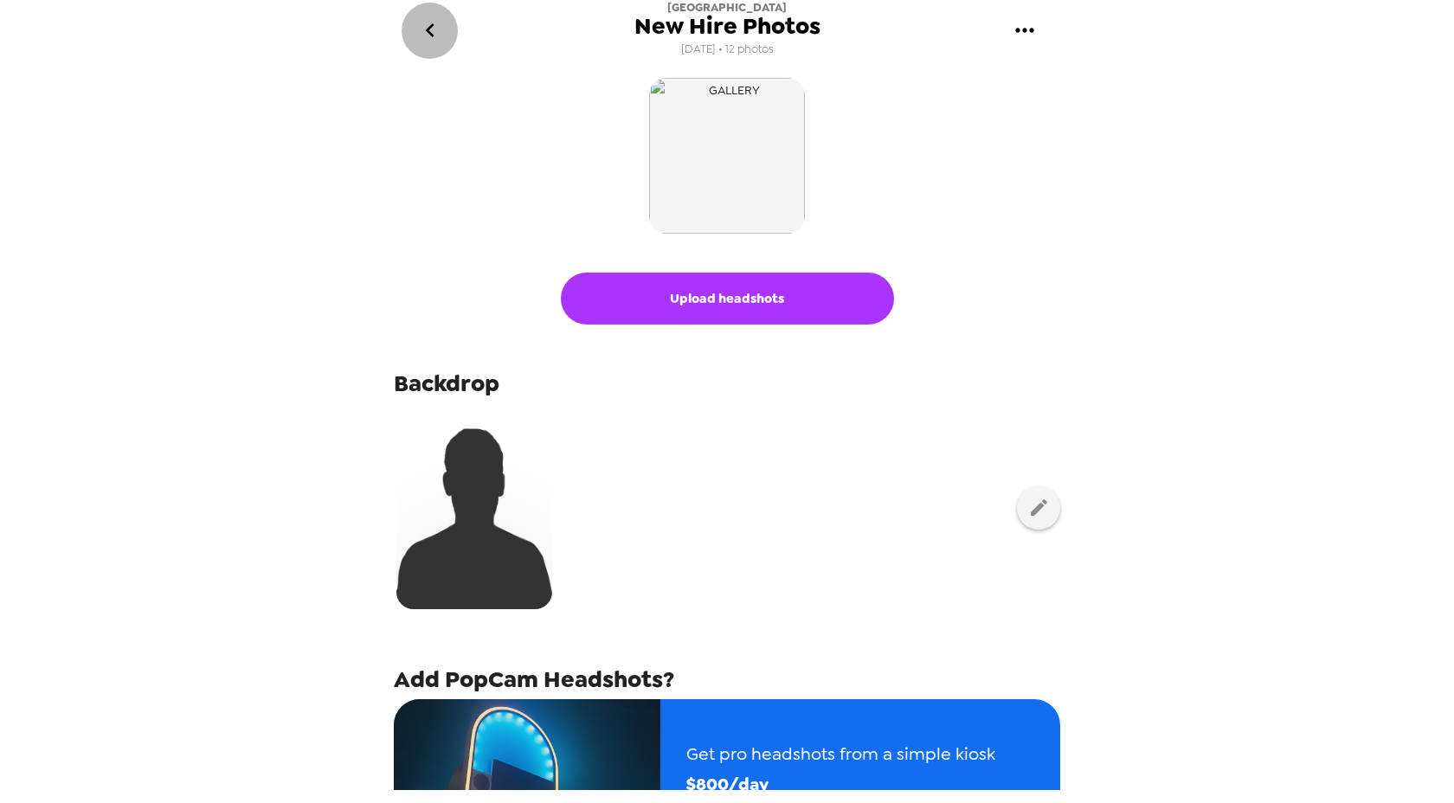
click at [423, 29] on icon "go back" at bounding box center [430, 30] width 28 height 28
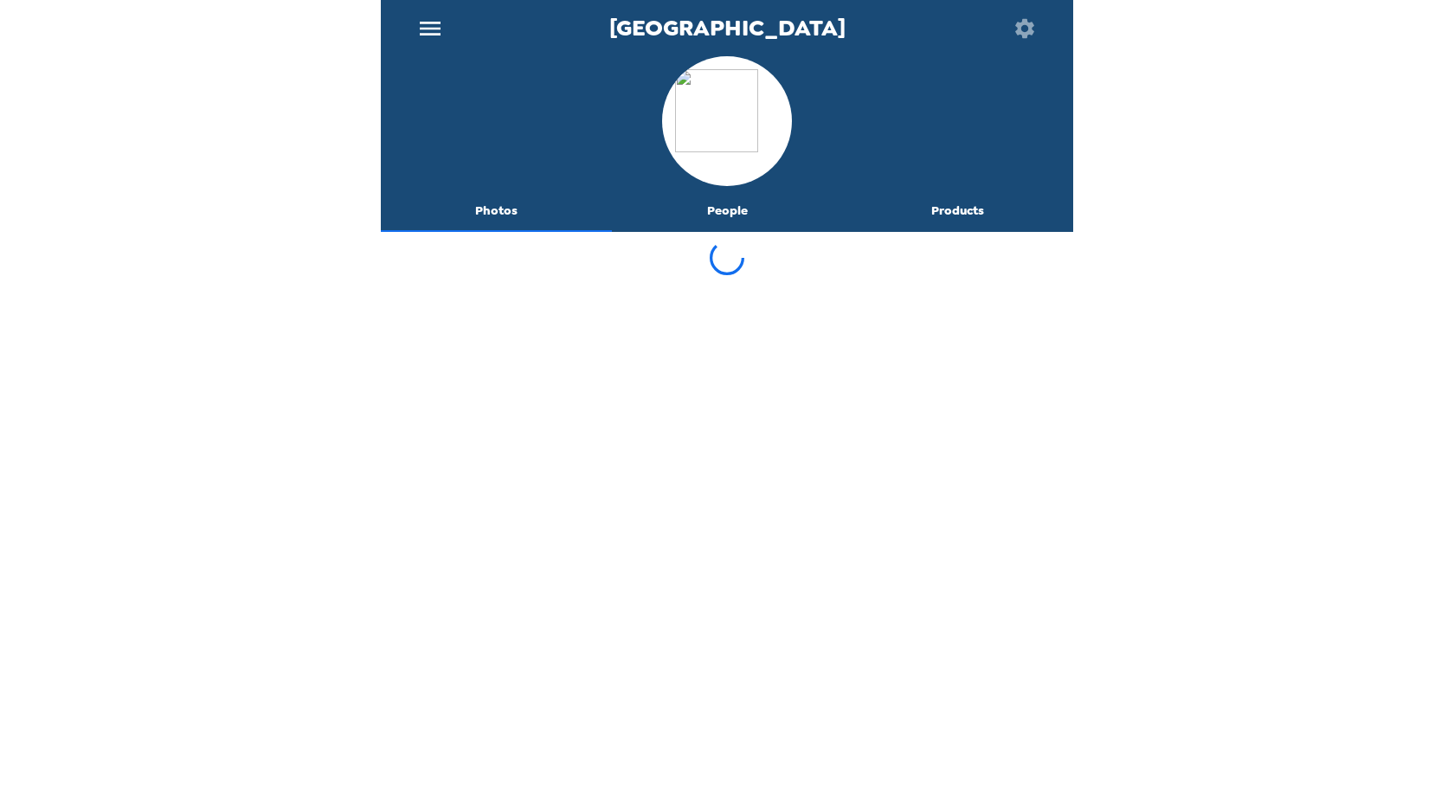
click at [423, 29] on icon "menu" at bounding box center [430, 29] width 21 height 14
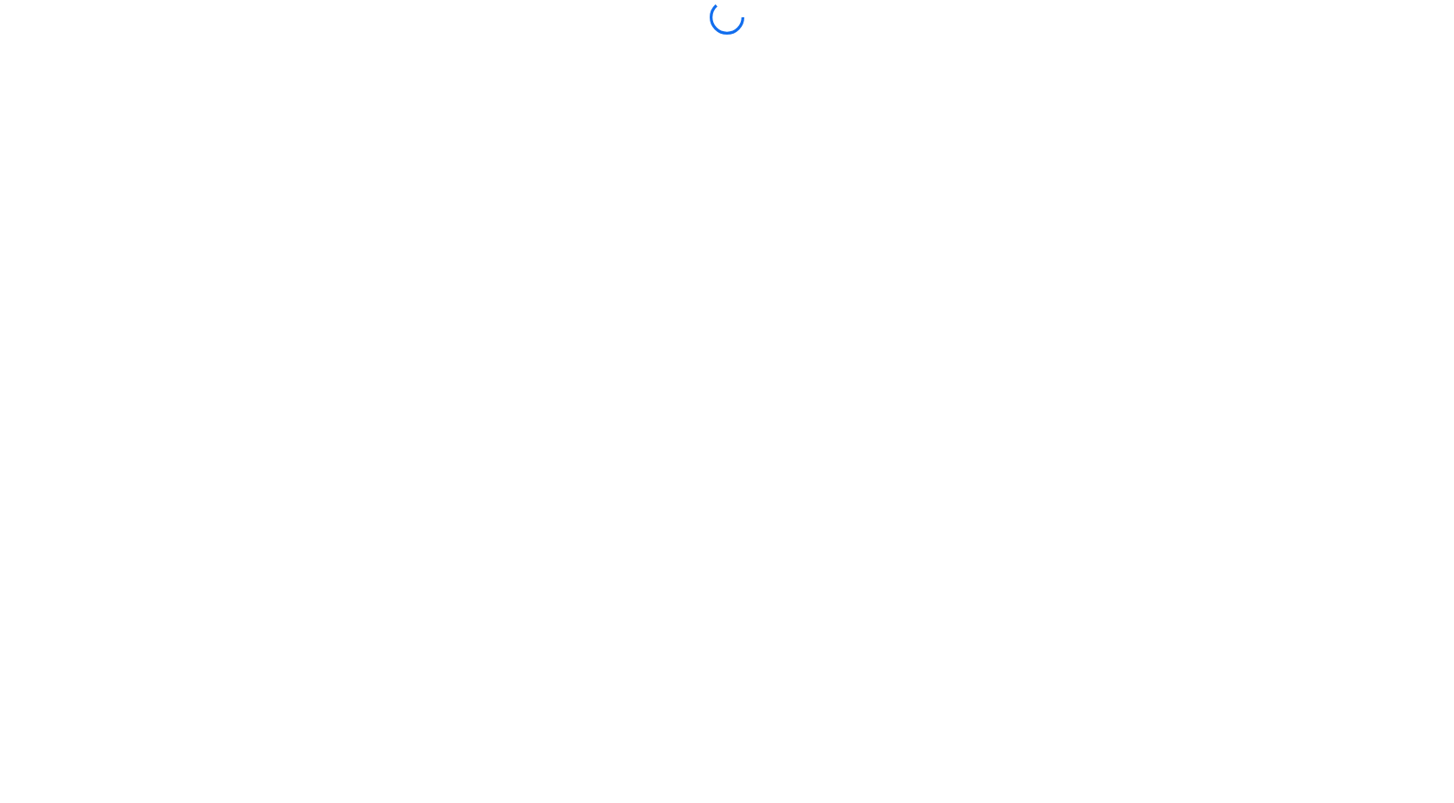
click at [116, 253] on div at bounding box center [727, 401] width 1454 height 803
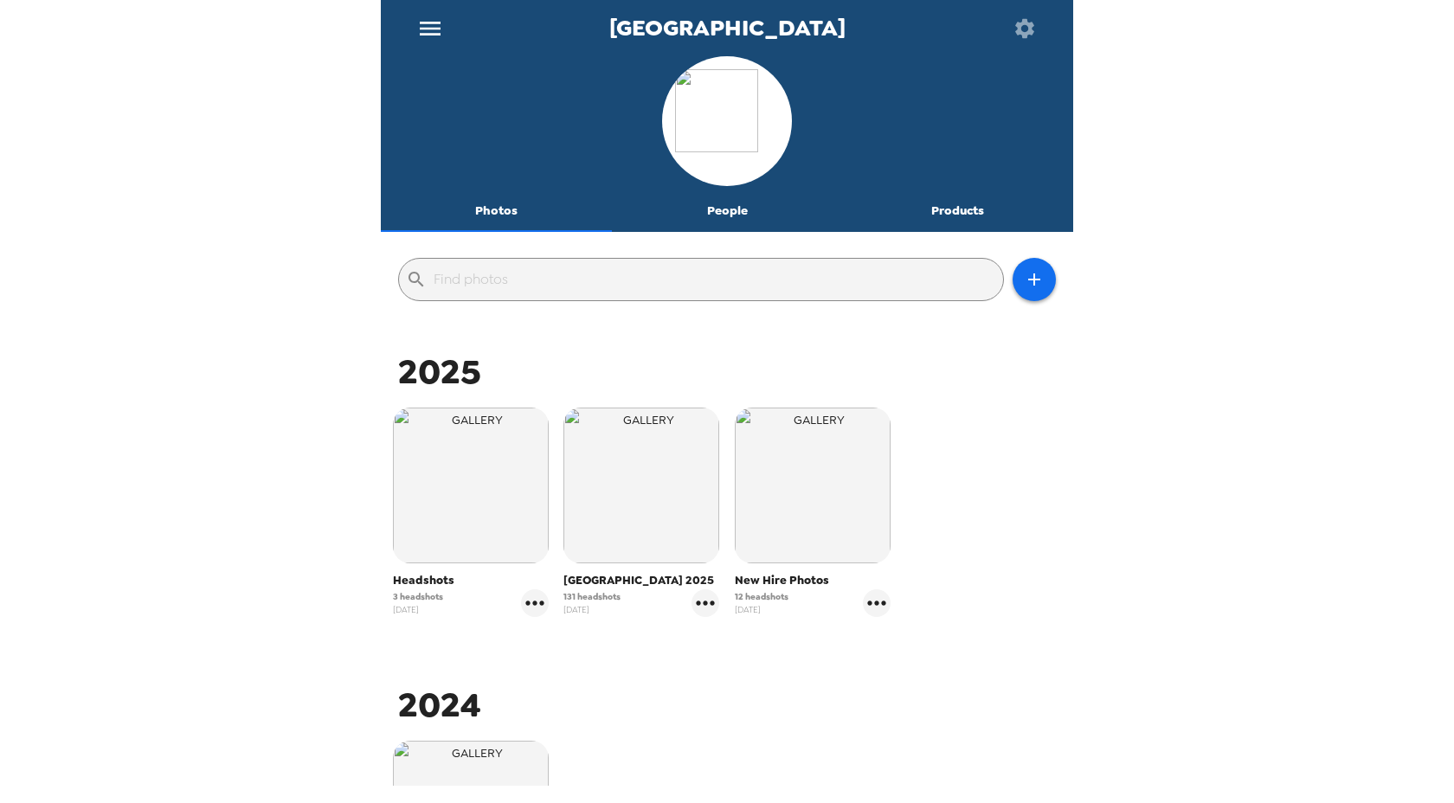
click at [431, 22] on icon "menu" at bounding box center [430, 29] width 21 height 14
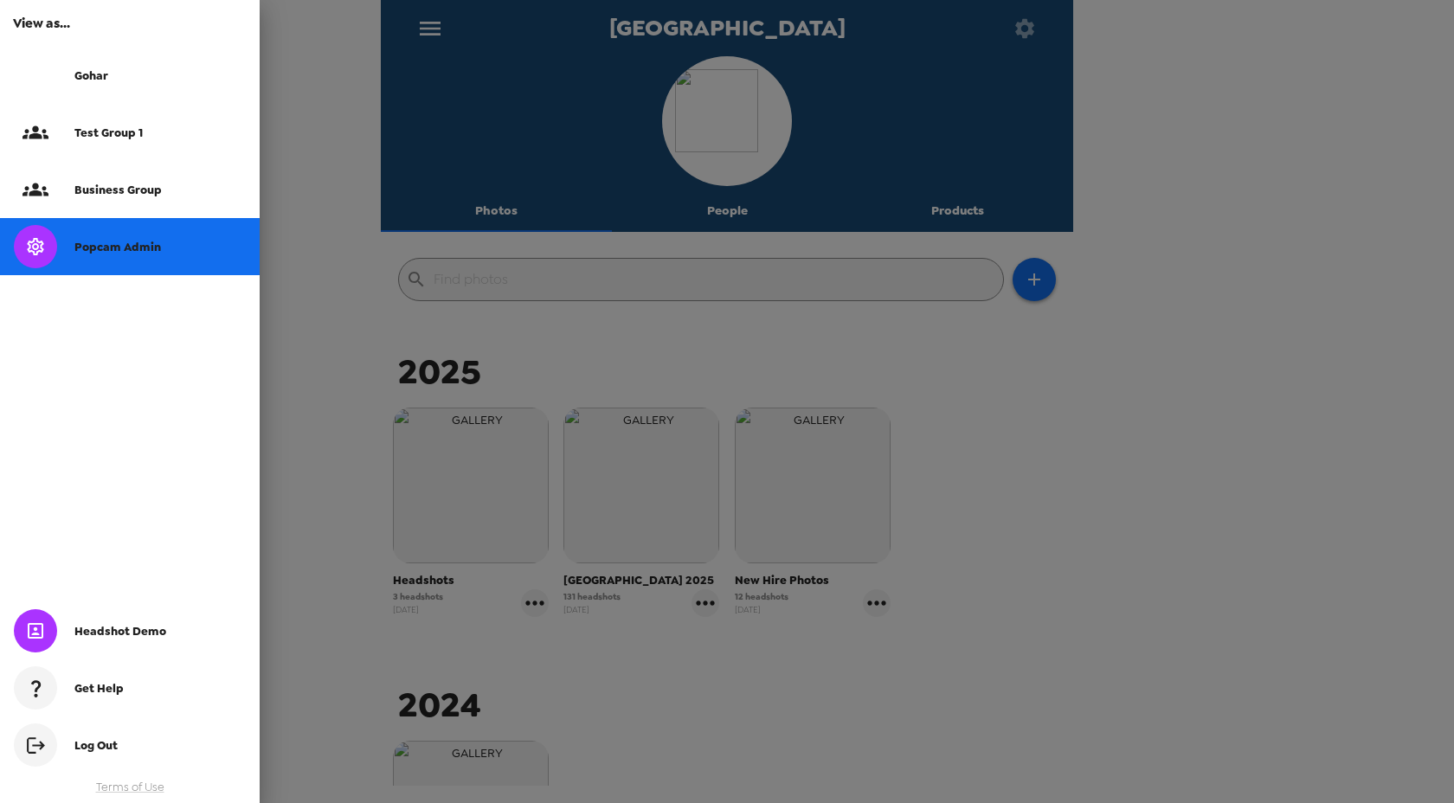
click at [91, 259] on div "Popcam Admin" at bounding box center [130, 246] width 260 height 57
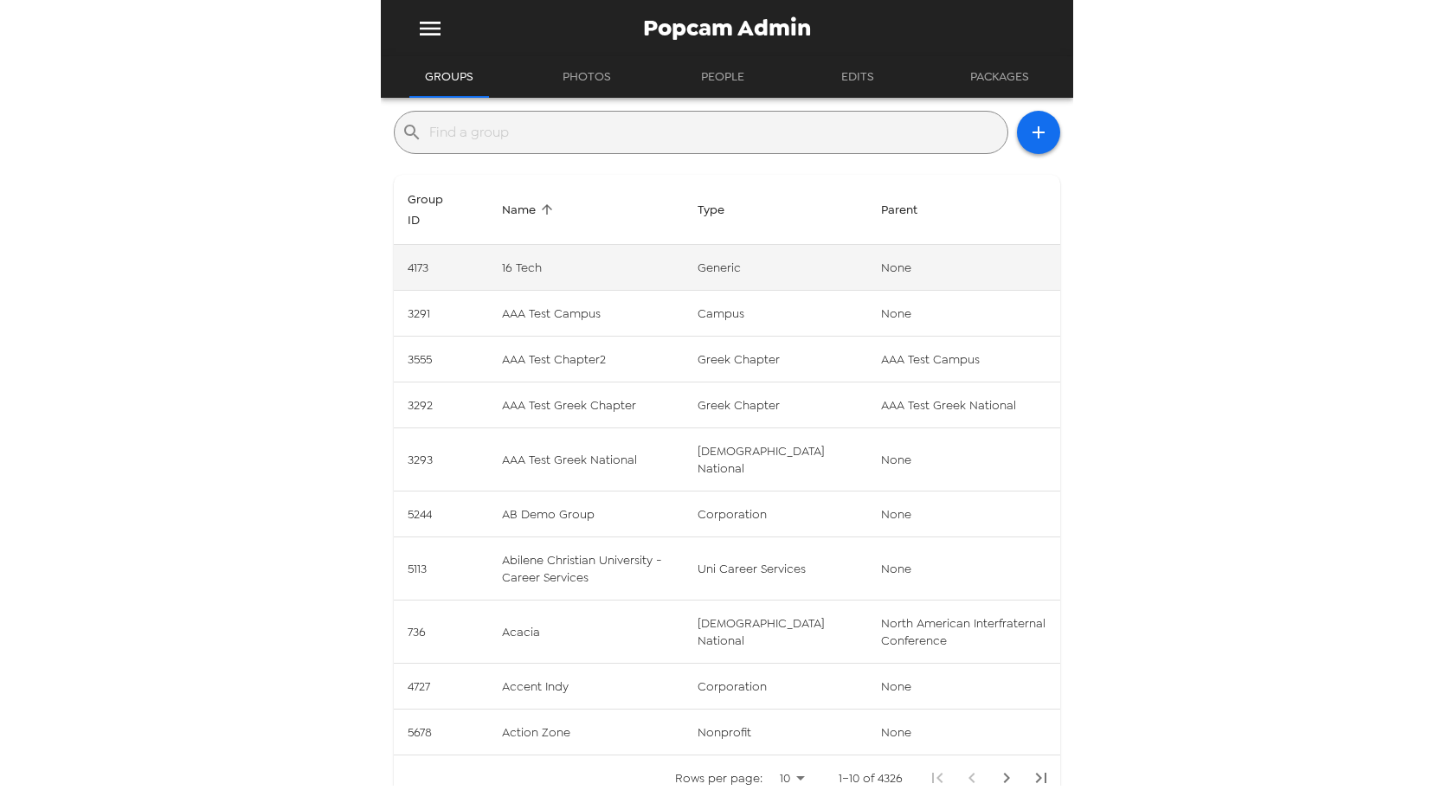
click at [521, 262] on td "16 Tech" at bounding box center [586, 268] width 196 height 46
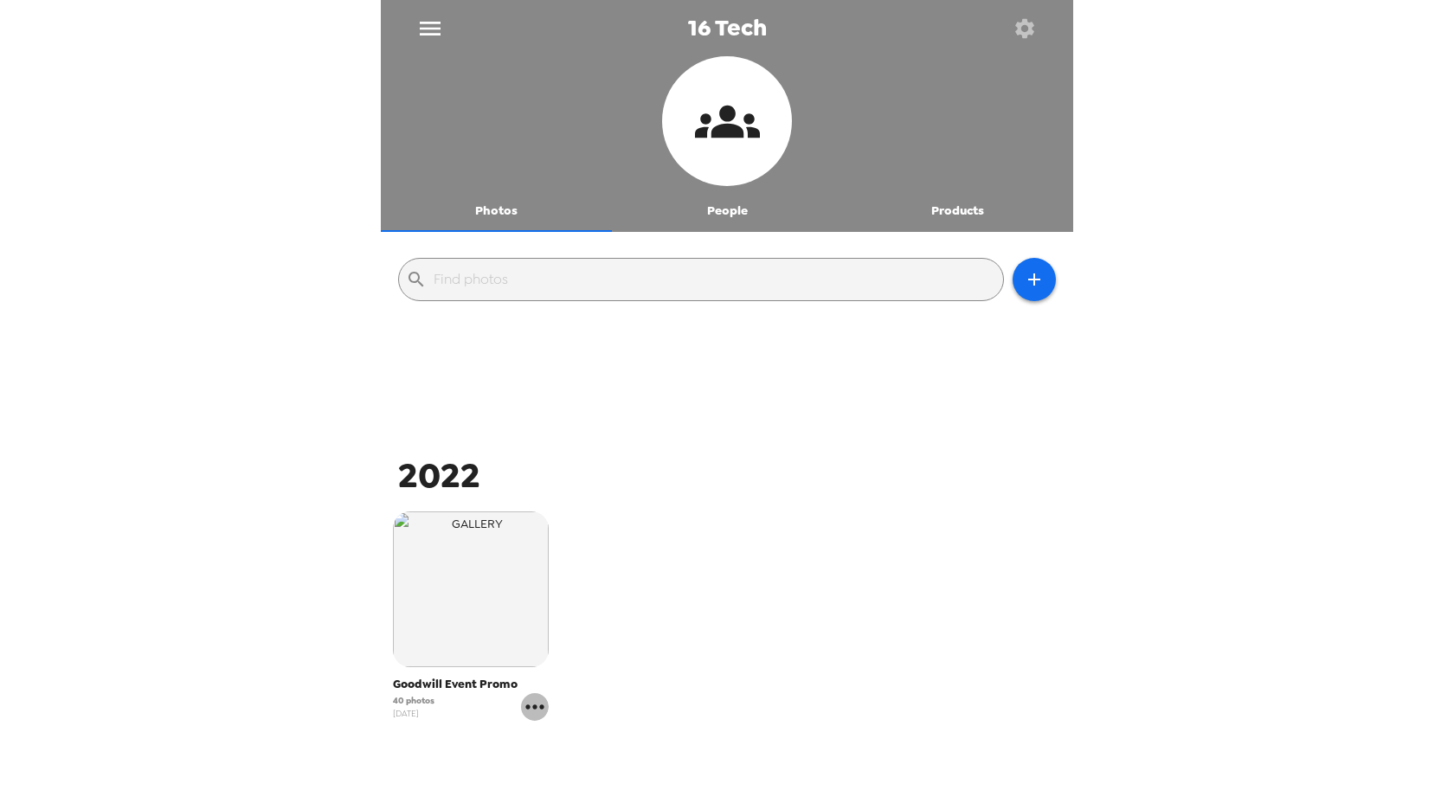
click at [538, 706] on icon "gallery menu" at bounding box center [535, 707] width 28 height 28
click at [675, 552] on div at bounding box center [727, 401] width 1454 height 803
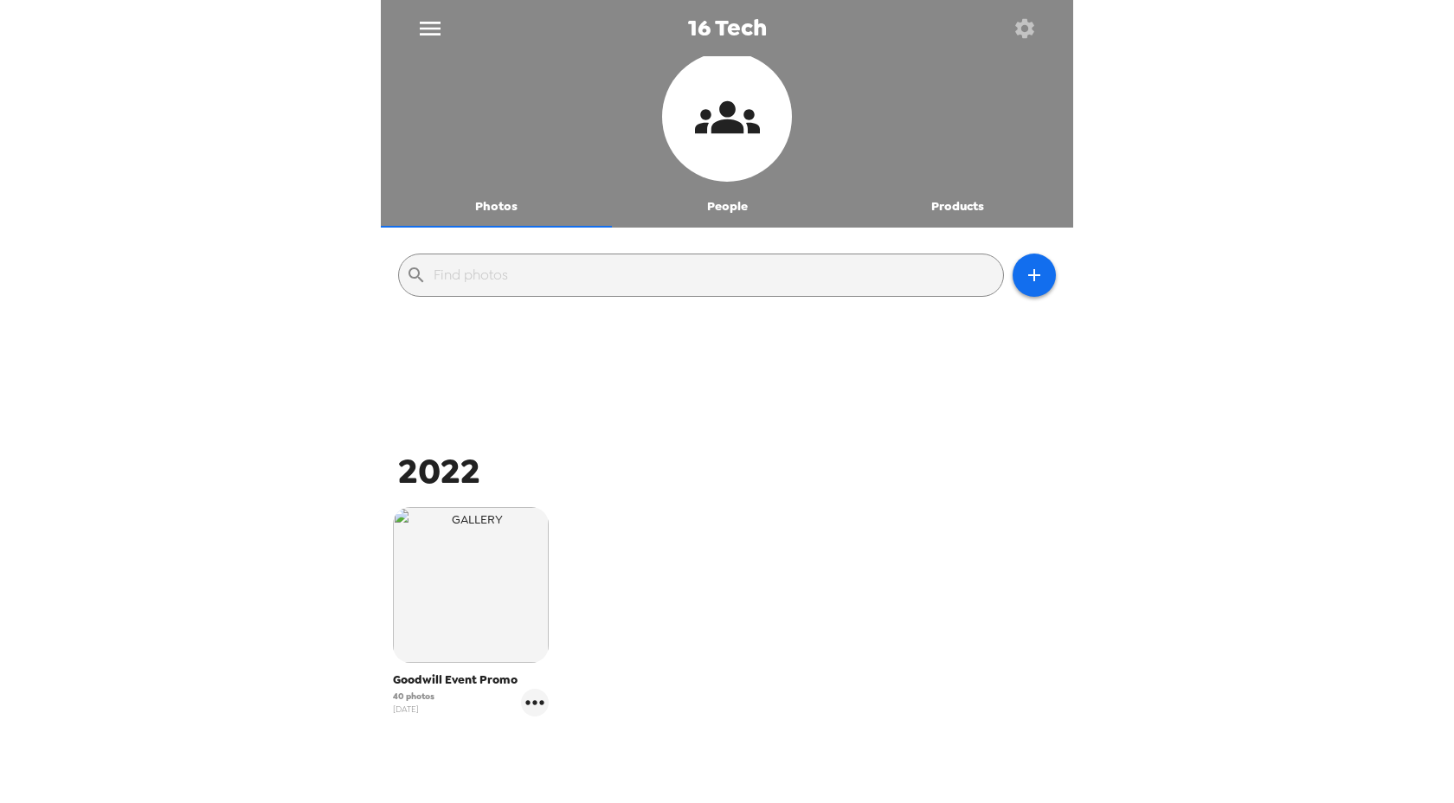
click at [727, 212] on button "People" at bounding box center [727, 207] width 231 height 42
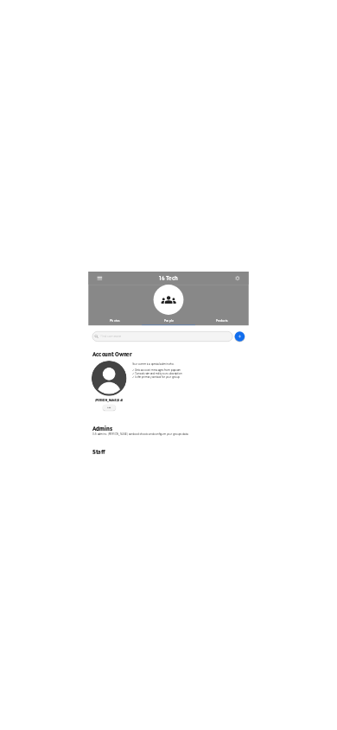
scroll to position [55, 0]
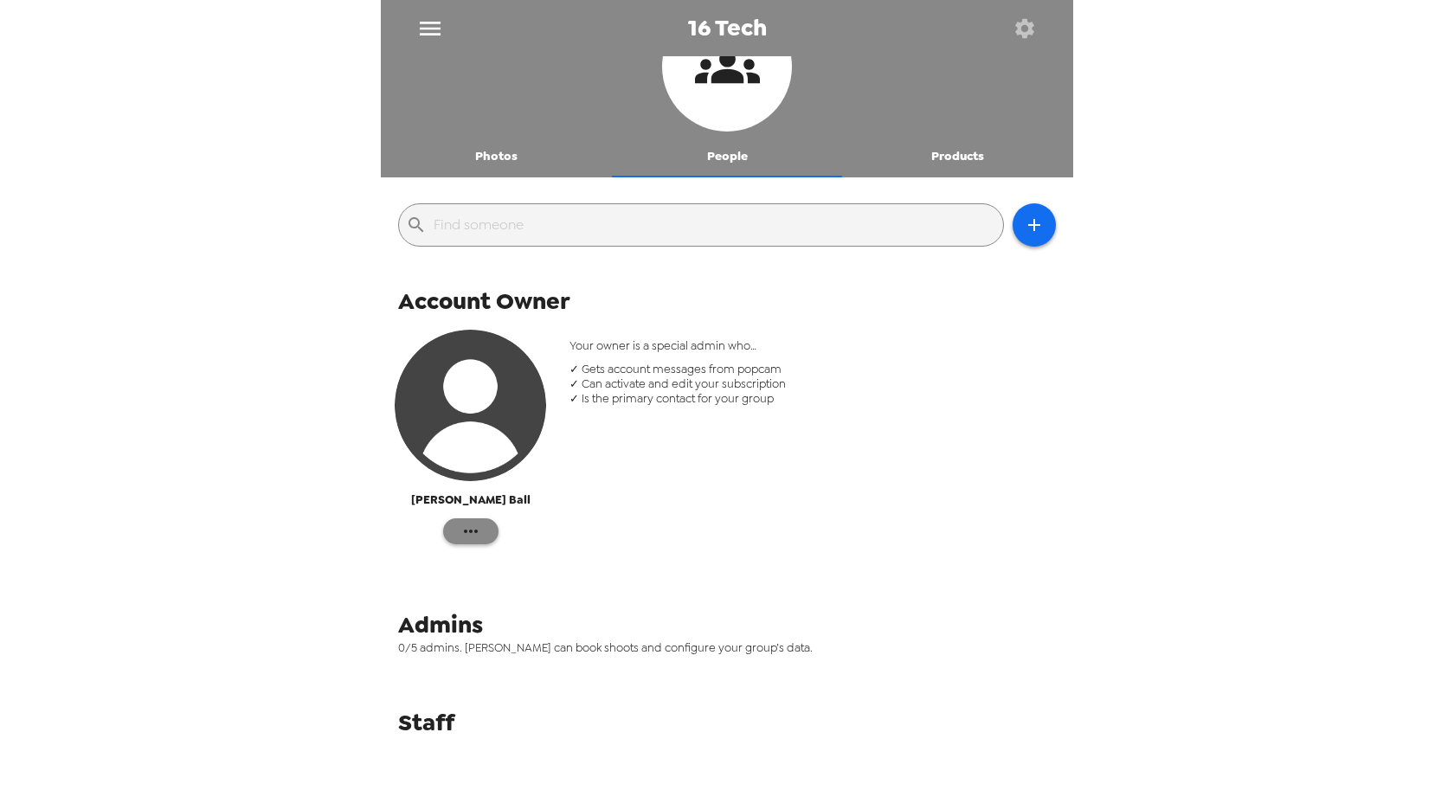
click at [463, 530] on icon "button" at bounding box center [470, 531] width 21 height 21
click at [507, 557] on span "Edit Details" at bounding box center [523, 566] width 71 height 21
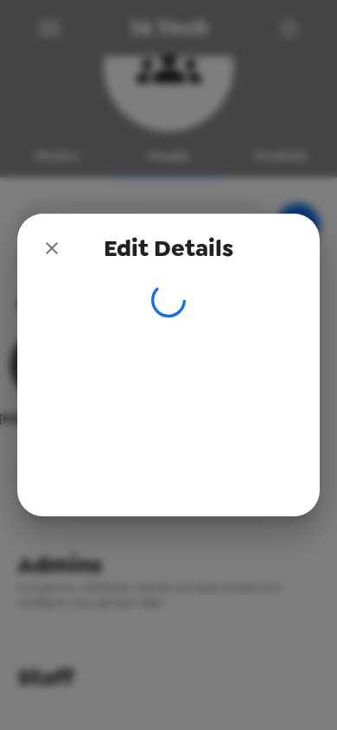
click at [48, 247] on icon "close" at bounding box center [52, 248] width 21 height 21
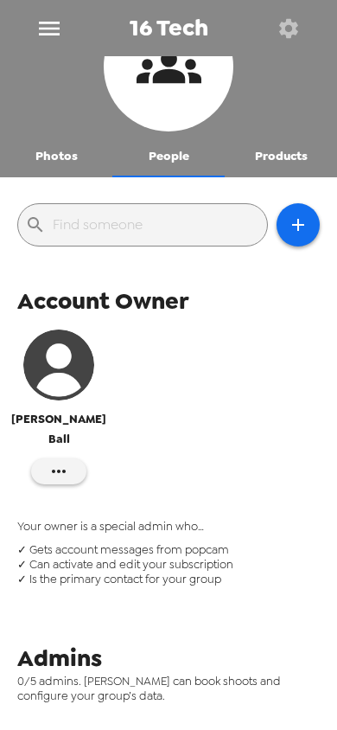
click at [60, 461] on icon "button" at bounding box center [58, 471] width 21 height 21
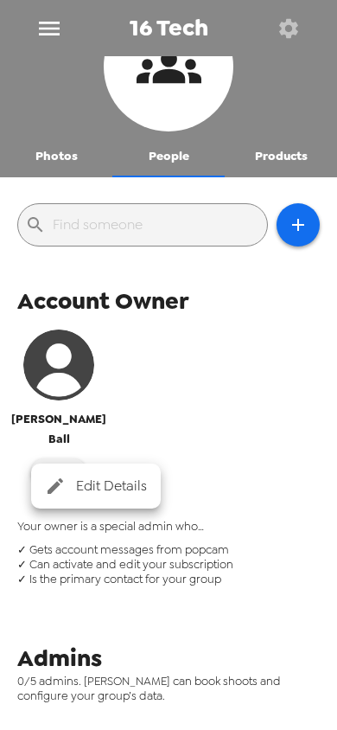
click at [84, 485] on span "Edit Details" at bounding box center [111, 486] width 71 height 21
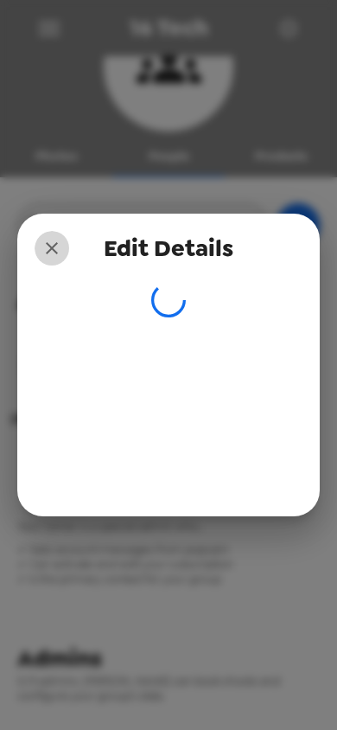
click at [47, 252] on icon "close" at bounding box center [52, 248] width 12 height 12
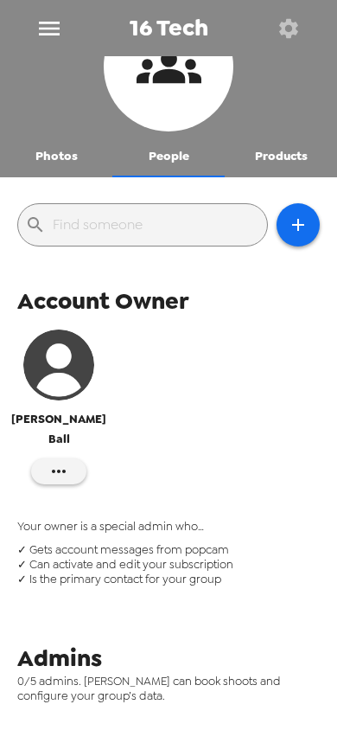
click at [61, 461] on icon "button" at bounding box center [58, 471] width 21 height 21
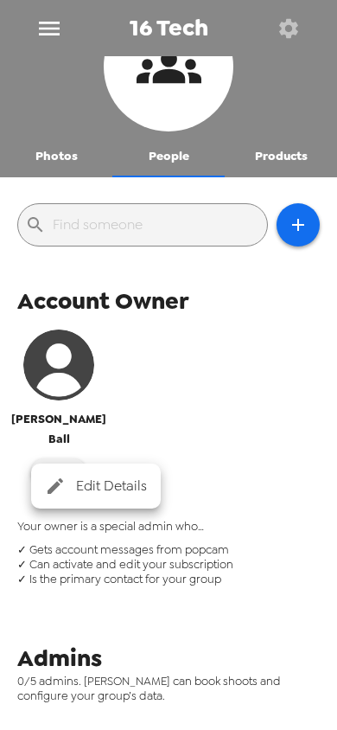
click at [119, 483] on span "Edit Details" at bounding box center [111, 486] width 71 height 21
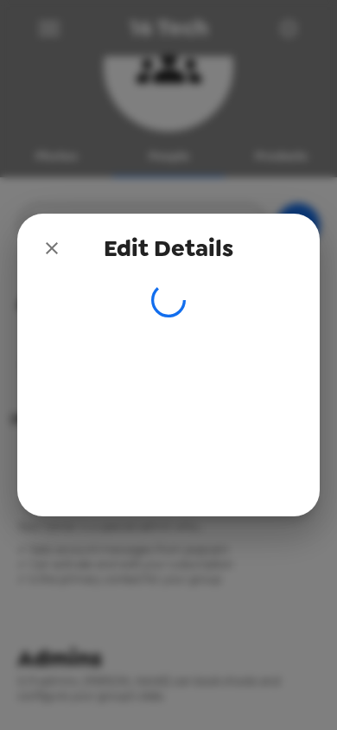
click at [53, 249] on icon "close" at bounding box center [52, 248] width 12 height 12
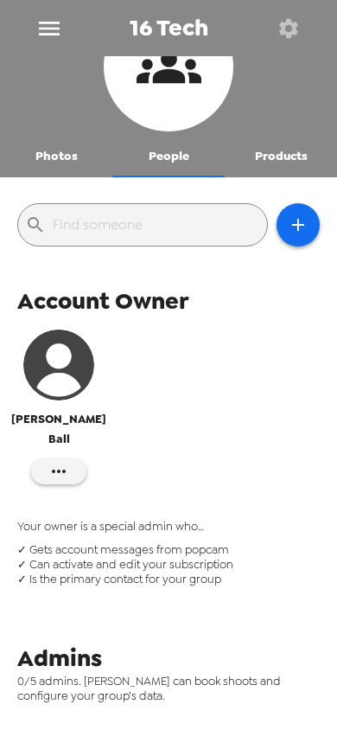
click at [77, 459] on button "button" at bounding box center [58, 472] width 55 height 26
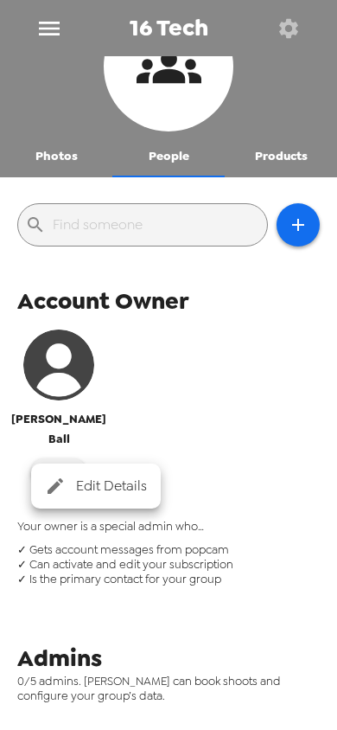
click at [116, 482] on span "Edit Details" at bounding box center [111, 486] width 71 height 21
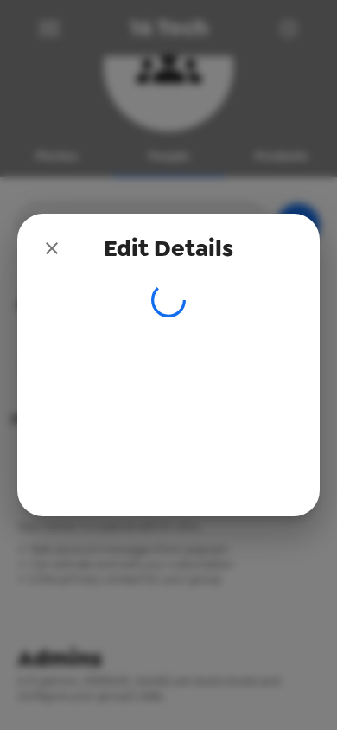
click at [303, 262] on div "Edit Details" at bounding box center [168, 248] width 303 height 69
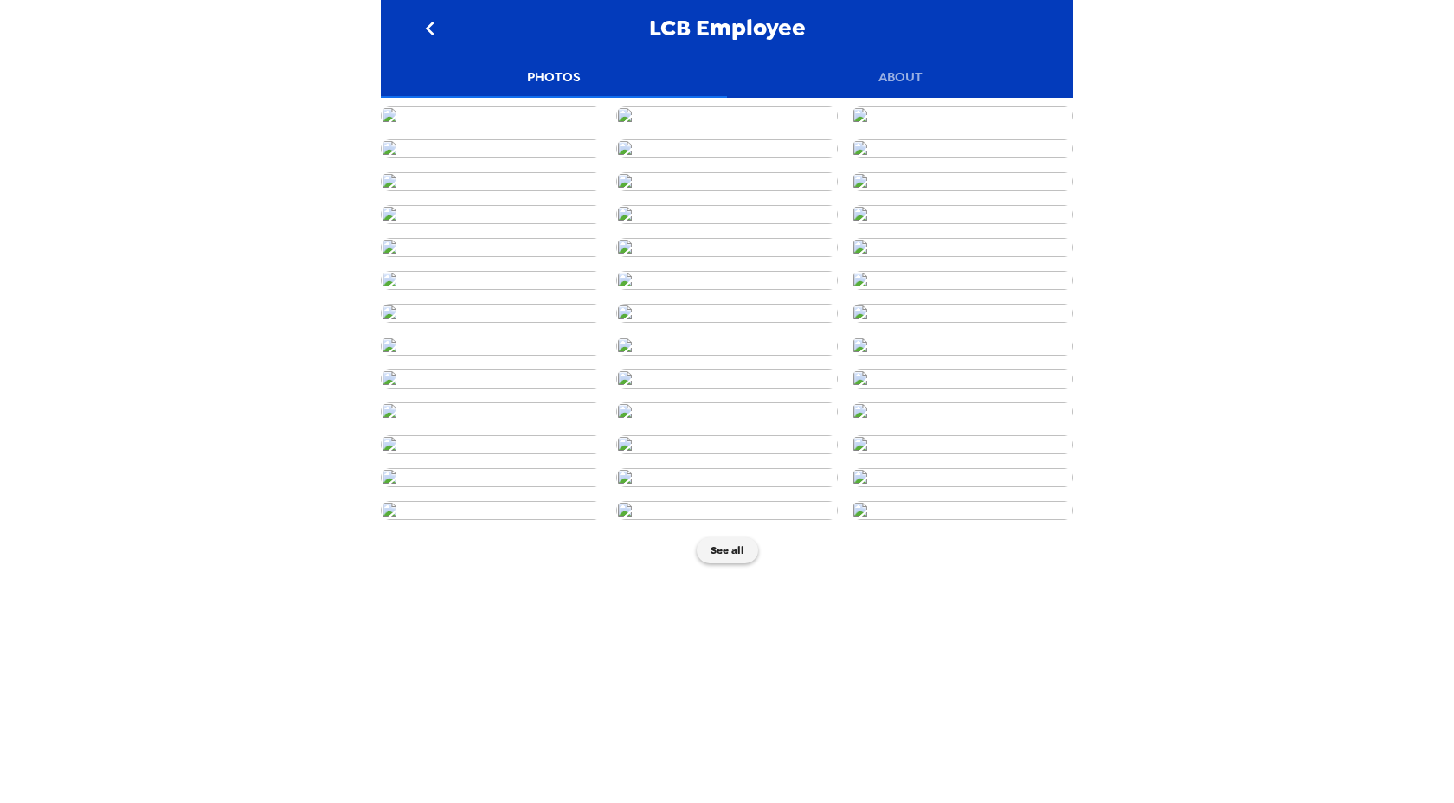
scroll to position [3171, 0]
click at [721, 563] on button "See all" at bounding box center [727, 550] width 61 height 26
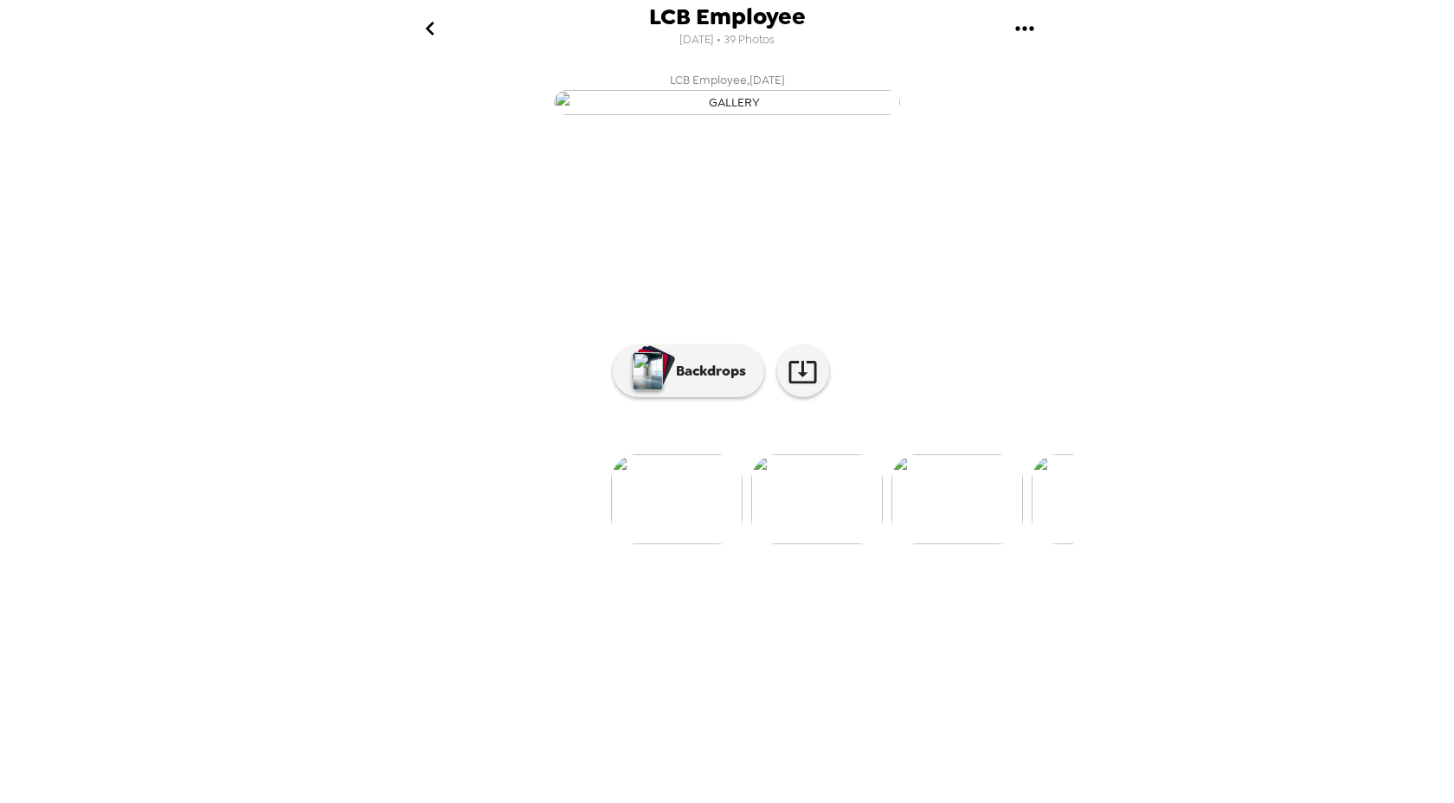
scroll to position [0, 54]
click at [434, 40] on icon "go back" at bounding box center [430, 29] width 28 height 28
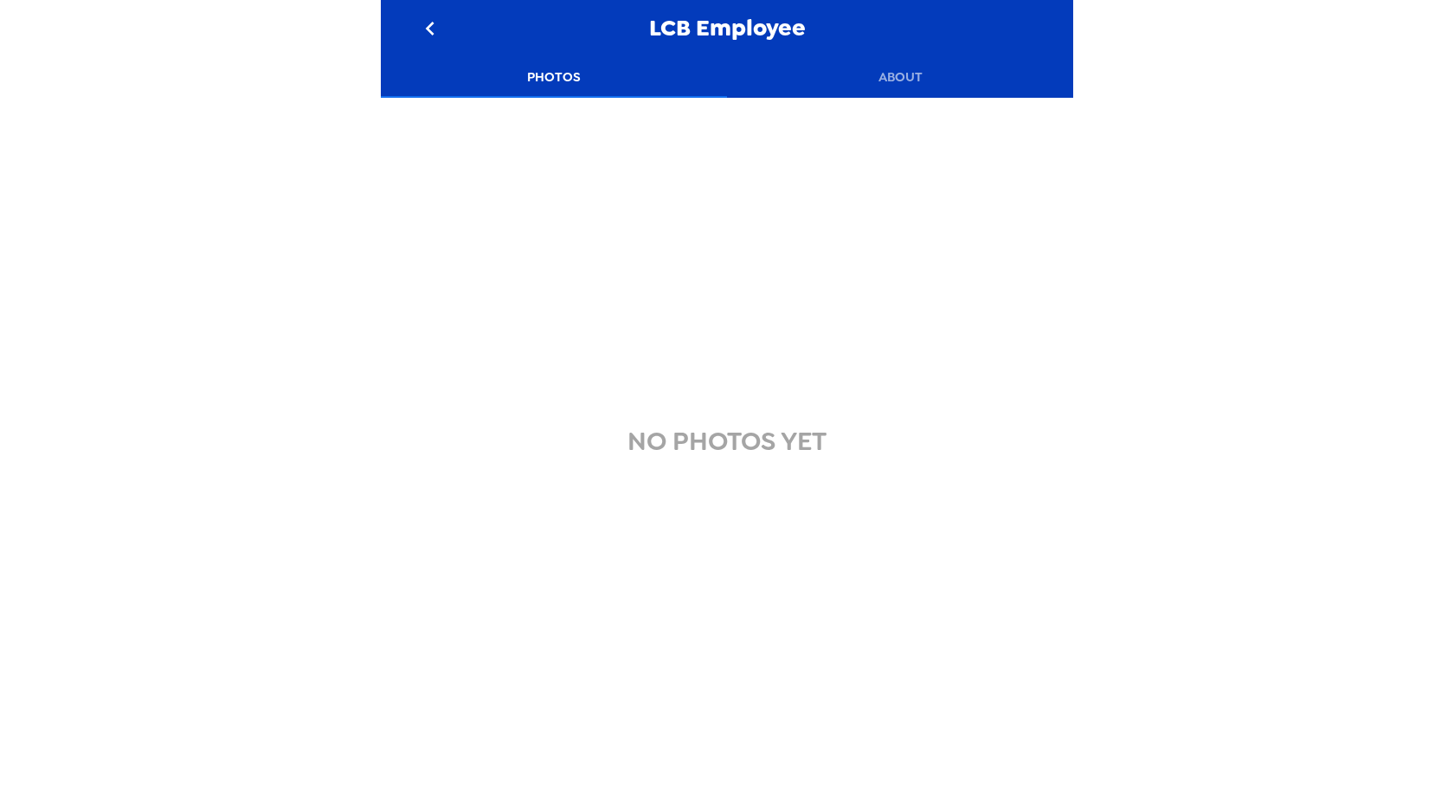
click at [912, 70] on button "About" at bounding box center [900, 77] width 346 height 42
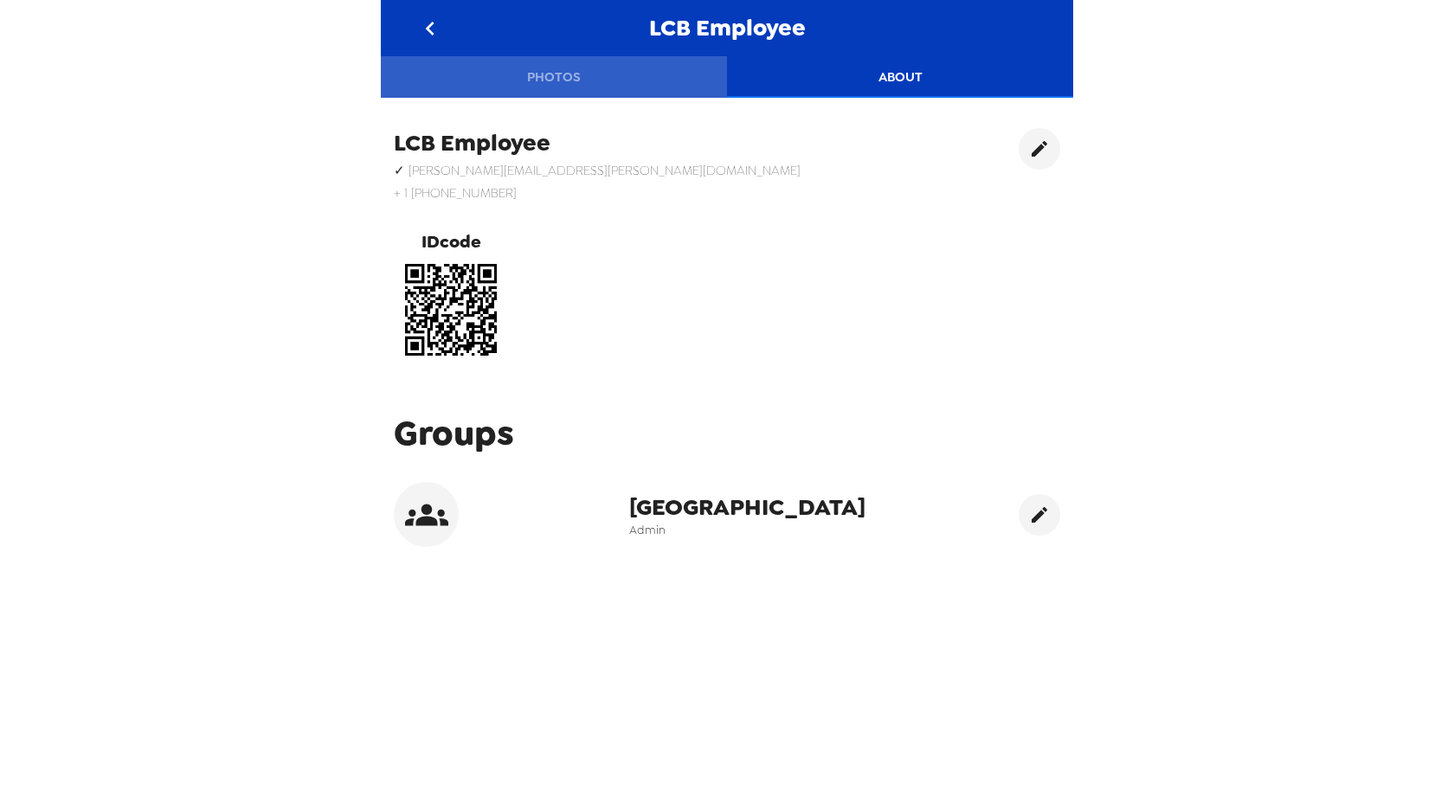
click at [543, 81] on button "Photos" at bounding box center [554, 77] width 346 height 42
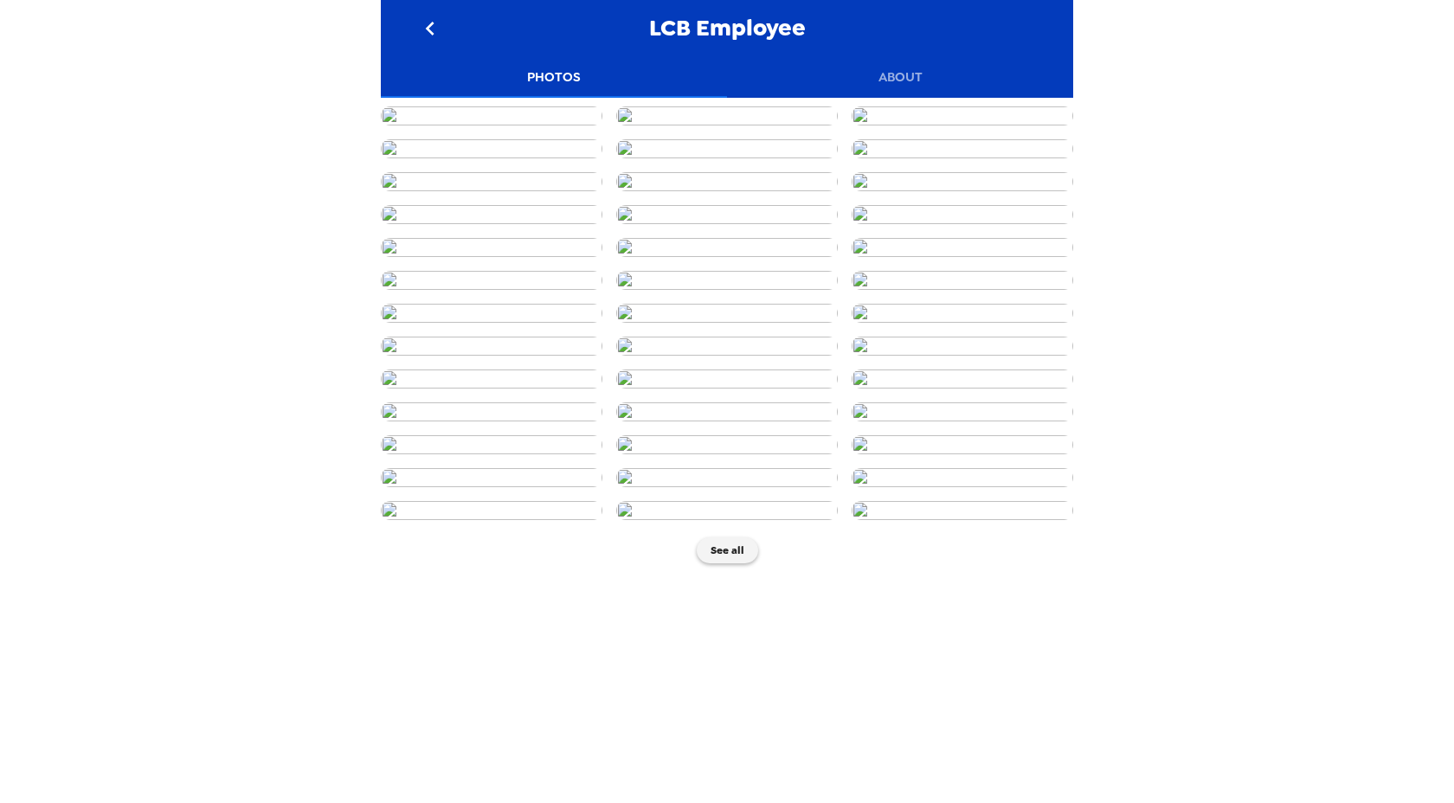
click at [429, 29] on icon "go back" at bounding box center [429, 29] width 9 height 14
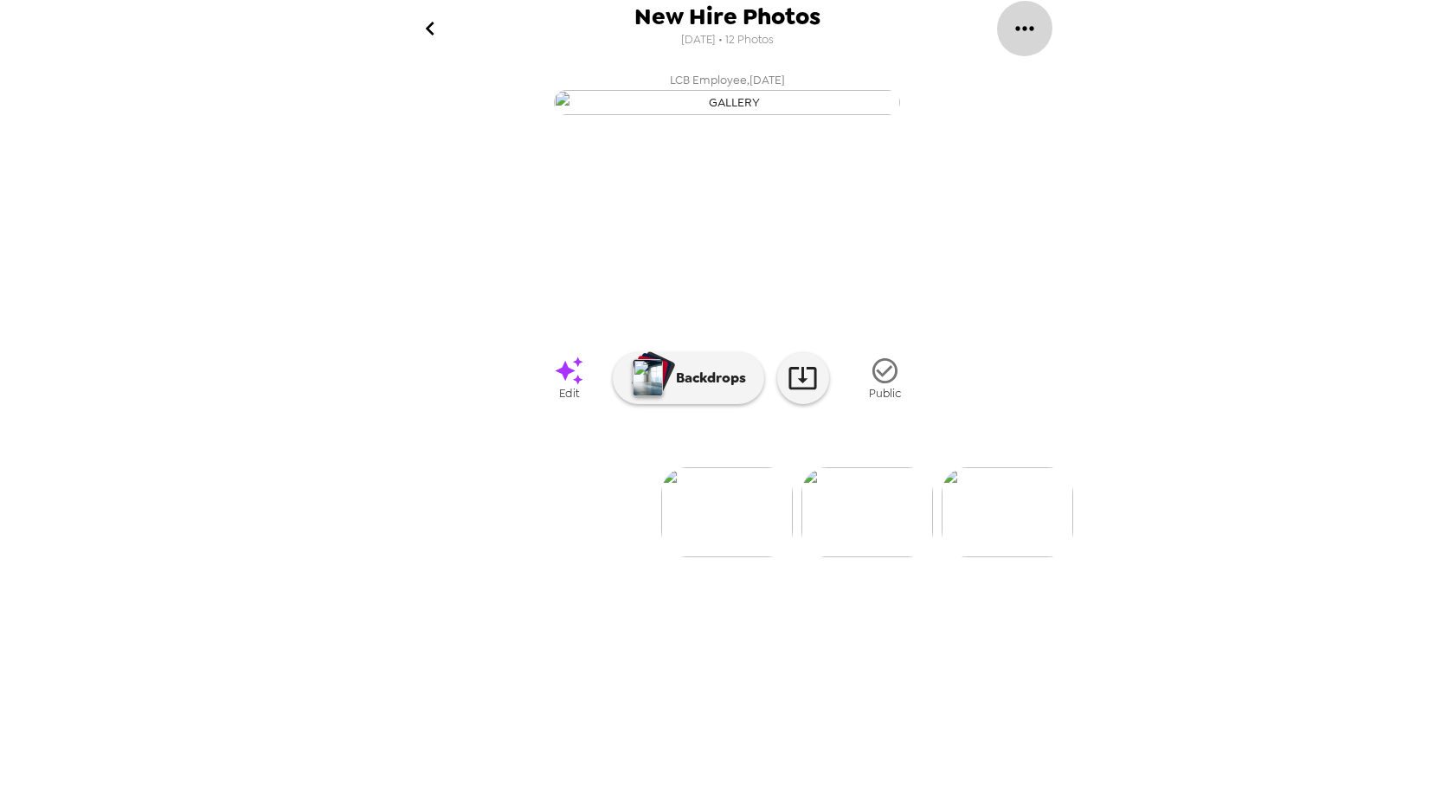
click at [1015, 16] on icon "gallery menu" at bounding box center [1025, 29] width 28 height 28
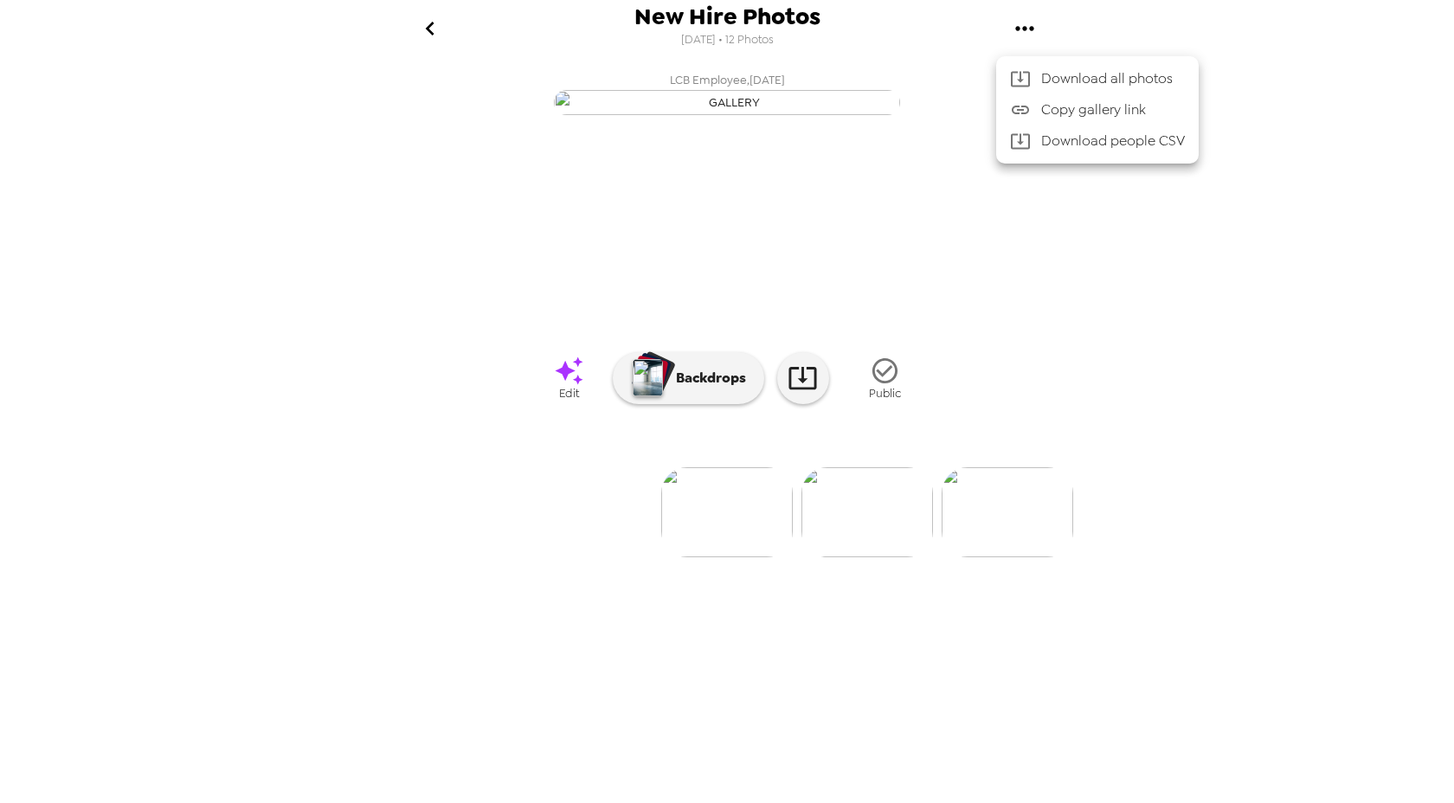
click at [1075, 42] on div at bounding box center [727, 401] width 1454 height 803
click at [1033, 28] on icon "gallery menu" at bounding box center [1025, 29] width 28 height 28
click at [1095, 26] on div at bounding box center [727, 401] width 1454 height 803
click at [1028, 26] on icon "gallery menu" at bounding box center [1025, 29] width 28 height 28
click at [1078, 35] on div at bounding box center [727, 401] width 1454 height 803
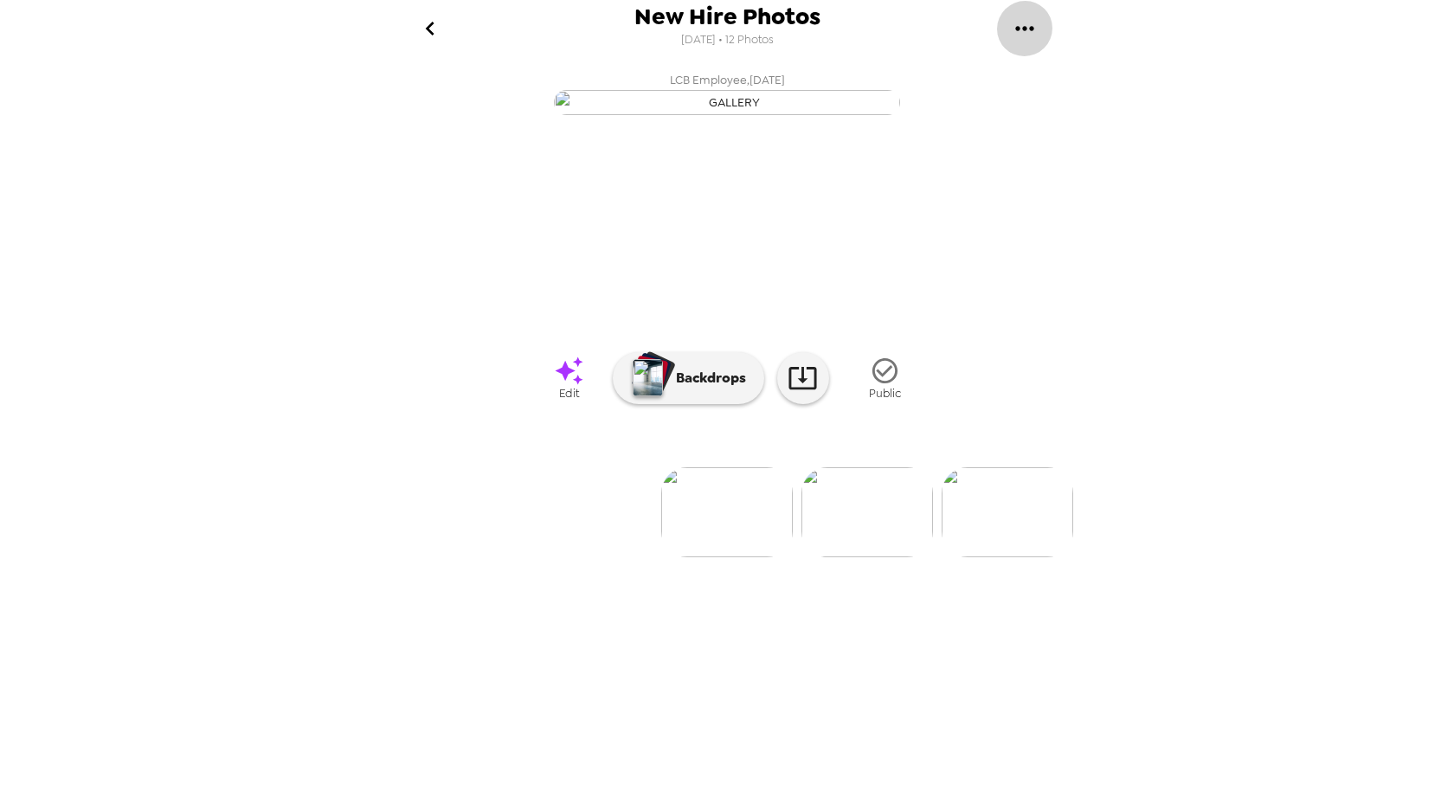
click at [1023, 32] on icon "gallery menu" at bounding box center [1025, 29] width 28 height 28
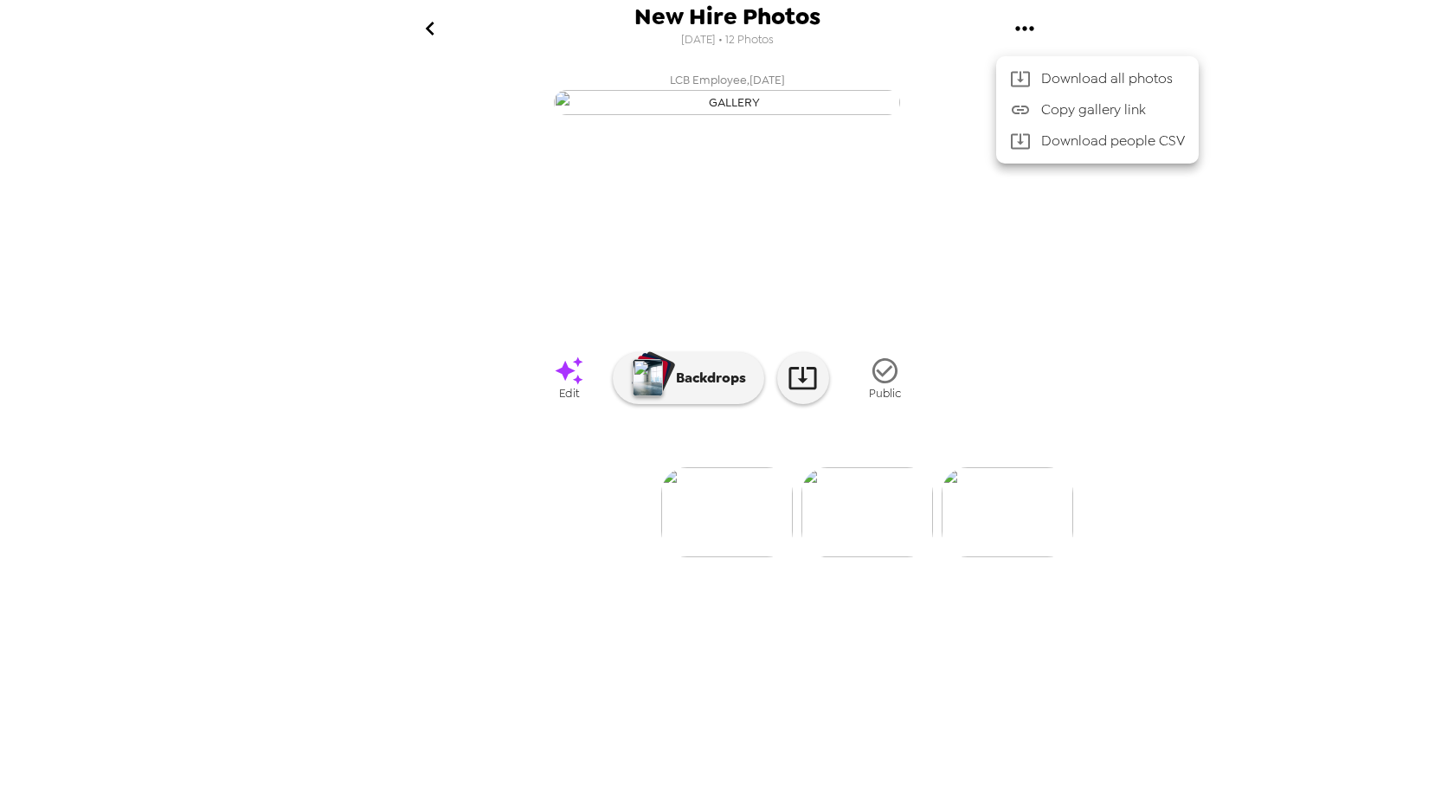
click at [1072, 37] on div at bounding box center [727, 401] width 1454 height 803
click at [1025, 29] on icon "gallery menu" at bounding box center [1024, 28] width 18 height 4
click at [1035, 19] on icon "gallery menu" at bounding box center [1025, 29] width 28 height 28
click at [424, 24] on div at bounding box center [727, 401] width 1454 height 803
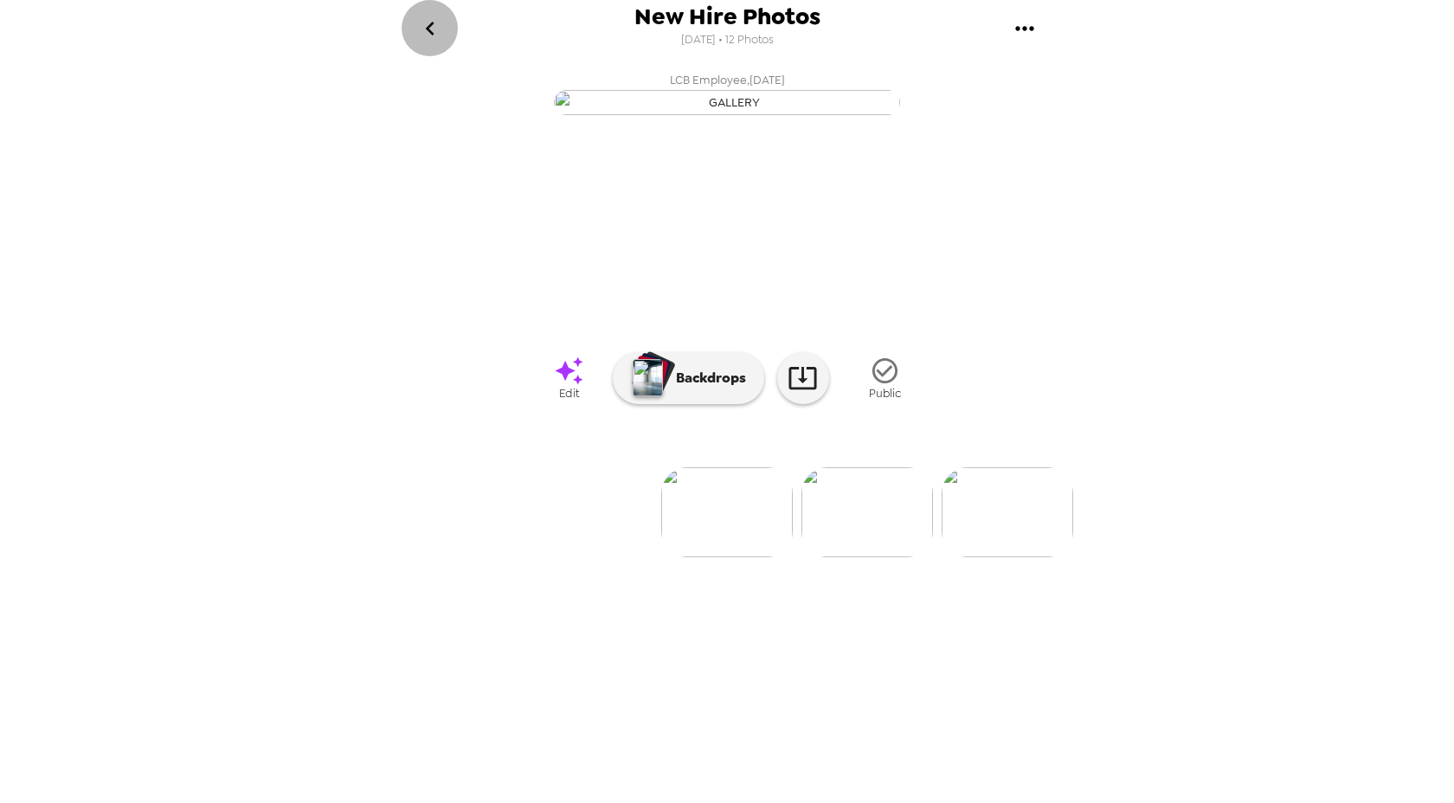
click at [435, 28] on icon "go back" at bounding box center [430, 29] width 28 height 28
click at [1025, 25] on icon "gallery menu" at bounding box center [1025, 29] width 28 height 28
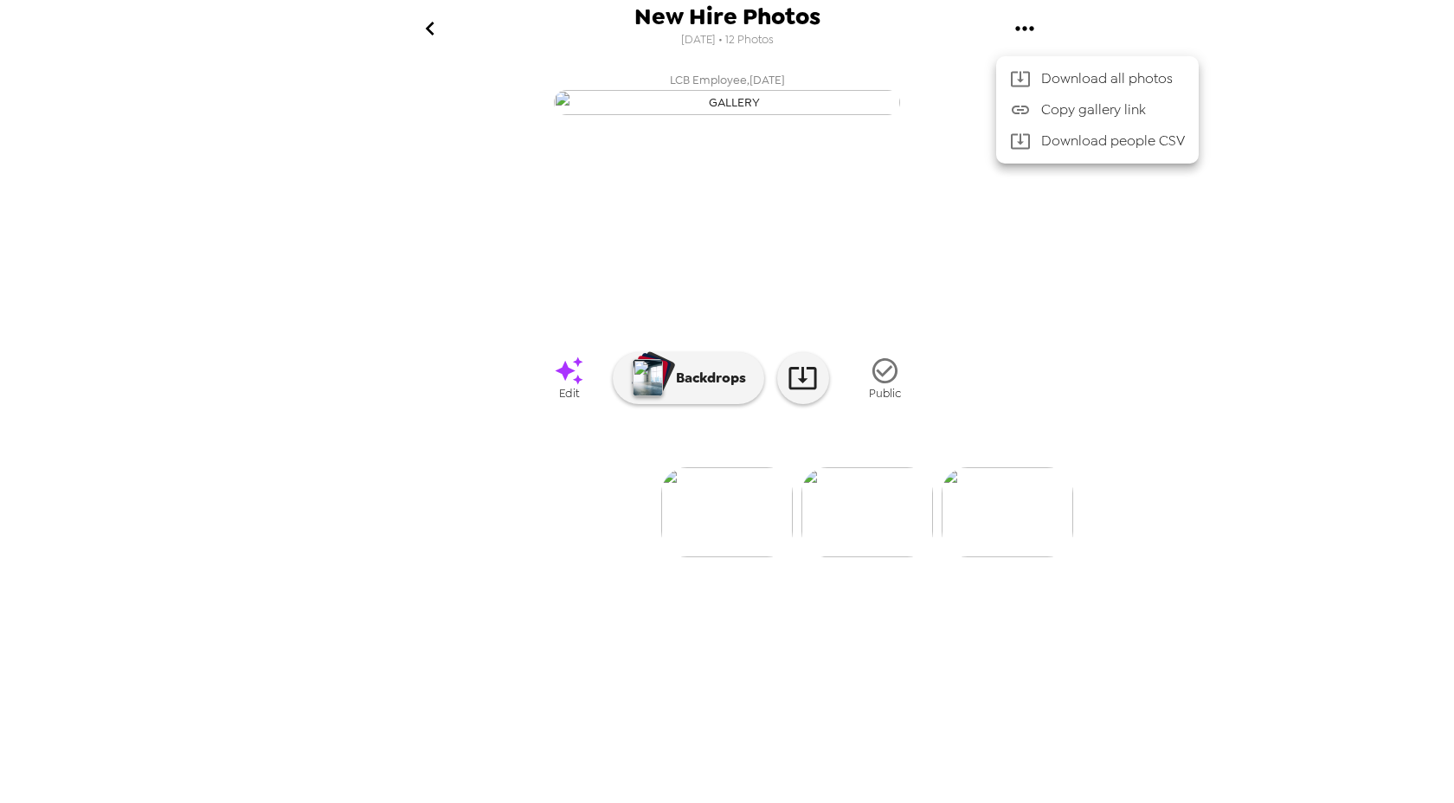
click at [1065, 220] on div at bounding box center [727, 401] width 1454 height 803
click at [1019, 24] on icon "gallery menu" at bounding box center [1025, 29] width 28 height 28
click at [1028, 28] on icon "gallery menu" at bounding box center [1025, 29] width 28 height 28
click at [1141, 37] on div at bounding box center [727, 401] width 1454 height 803
